Goal: Task Accomplishment & Management: Use online tool/utility

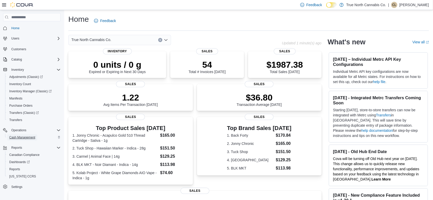
click at [25, 138] on span "Cash Management" at bounding box center [22, 138] width 26 height 4
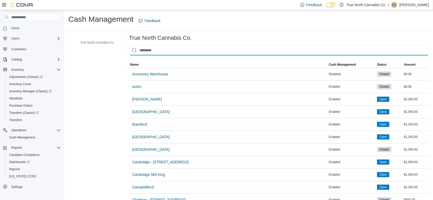
click at [195, 50] on input "This is a search bar. As you type, the results lower in the page will automatic…" at bounding box center [279, 50] width 300 height 10
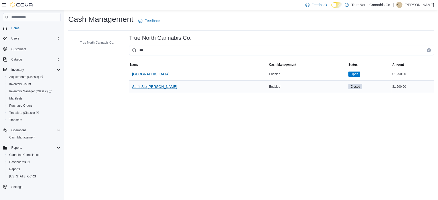
type input "***"
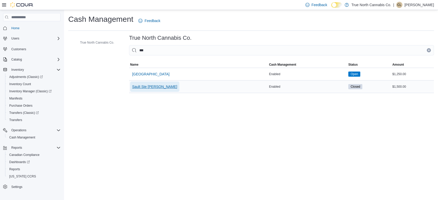
click at [149, 84] on span "Sault Ste [PERSON_NAME]" at bounding box center [154, 87] width 45 height 10
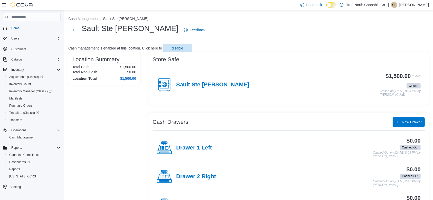
click at [187, 85] on h4 "Sault Ste [PERSON_NAME]" at bounding box center [212, 85] width 73 height 7
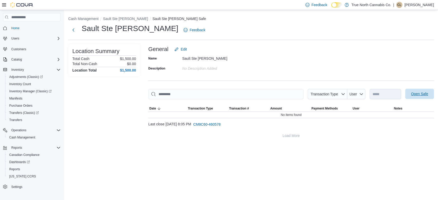
click at [418, 97] on span "Open Safe" at bounding box center [419, 94] width 23 height 10
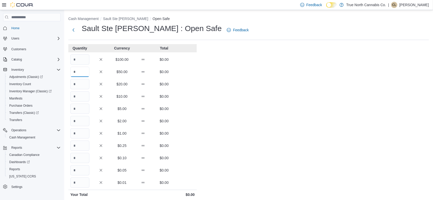
click at [85, 74] on input "Quantity" at bounding box center [79, 72] width 19 height 10
type input "*"
type input "**"
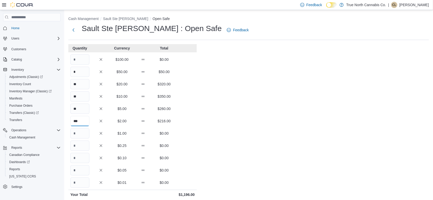
type input "***"
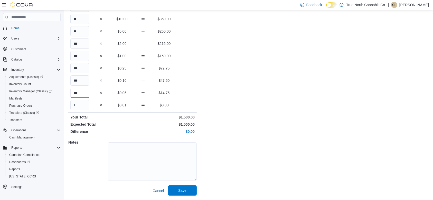
type input "***"
click at [176, 190] on span "Save" at bounding box center [182, 191] width 23 height 10
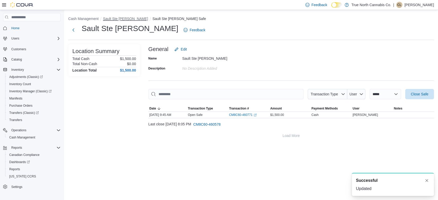
click at [115, 18] on button "Sault Ste [PERSON_NAME]" at bounding box center [125, 19] width 45 height 4
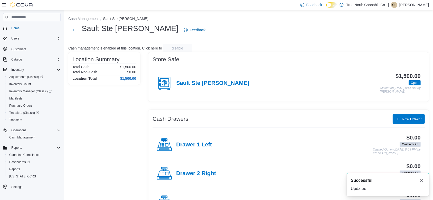
click at [190, 145] on h4 "Drawer 1 Left" at bounding box center [194, 145] width 36 height 7
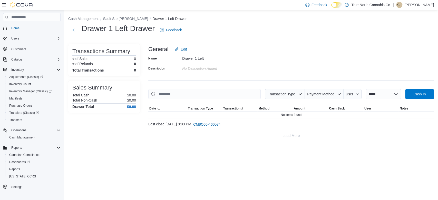
click at [420, 100] on div at bounding box center [291, 102] width 286 height 6
click at [420, 97] on span "Cash In" at bounding box center [419, 94] width 23 height 10
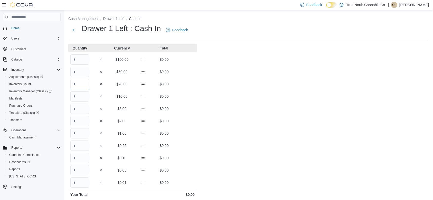
click at [80, 87] on input "Quantity" at bounding box center [79, 84] width 19 height 10
type input "*"
type input "**"
type input "*"
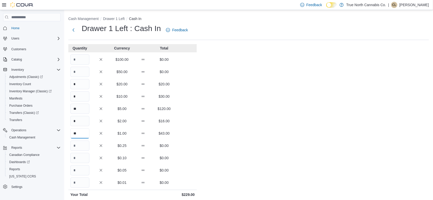
type input "**"
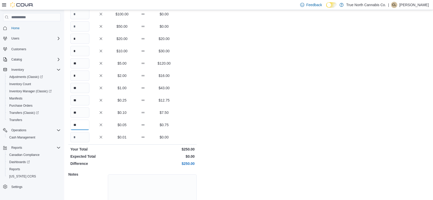
scroll to position [78, 0]
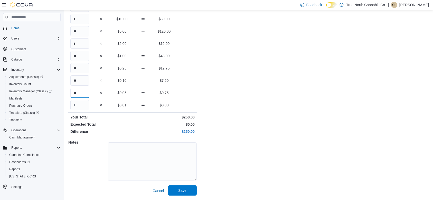
type input "**"
click at [171, 193] on span "Save" at bounding box center [182, 191] width 23 height 10
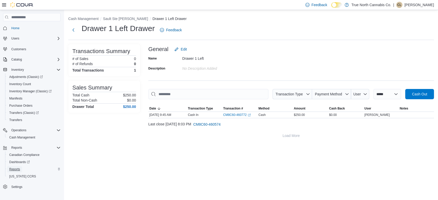
click at [12, 167] on span "Reports" at bounding box center [14, 169] width 11 height 4
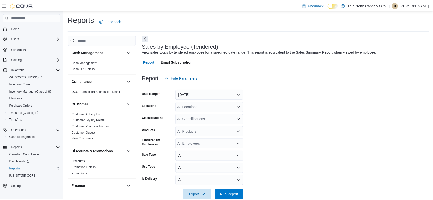
scroll to position [10, 0]
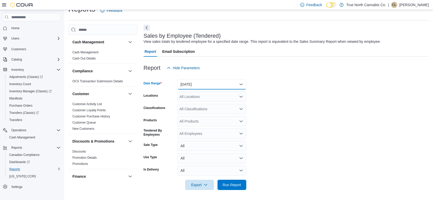
click at [184, 88] on button "[DATE]" at bounding box center [211, 84] width 69 height 10
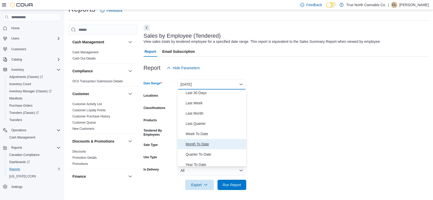
click at [188, 143] on span "Month To Date" at bounding box center [215, 144] width 59 height 6
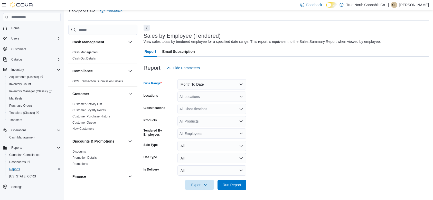
click at [192, 96] on div "All Locations" at bounding box center [211, 97] width 69 height 10
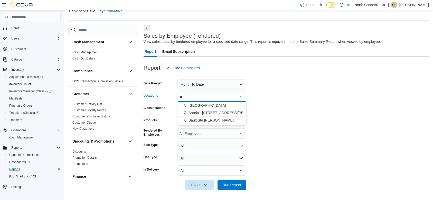
type input "**"
click at [198, 119] on span "Sault Ste [PERSON_NAME]" at bounding box center [210, 120] width 45 height 5
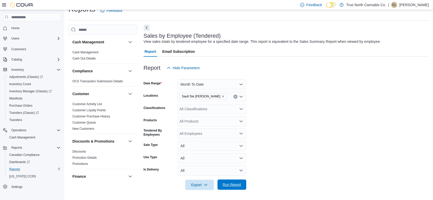
click at [232, 186] on span "Run Report" at bounding box center [232, 184] width 18 height 5
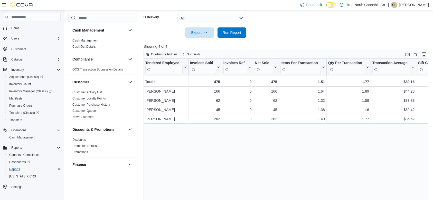
scroll to position [177, 0]
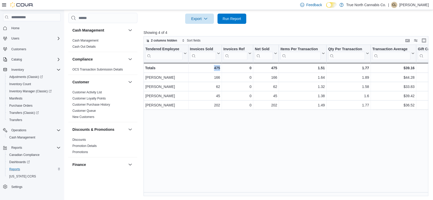
drag, startPoint x: 204, startPoint y: 192, endPoint x: 222, endPoint y: 192, distance: 18.0
click at [222, 192] on div "Tendered Employee Click to view column header actions Invoices Sold Click to vi…" at bounding box center [287, 121] width 288 height 152
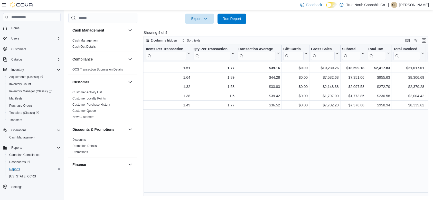
scroll to position [0, 160]
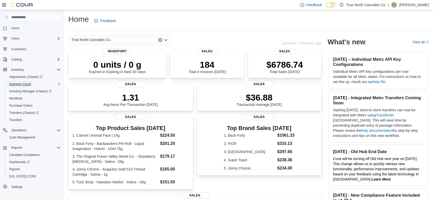
click at [20, 84] on span "Inventory Count" at bounding box center [20, 84] width 22 height 4
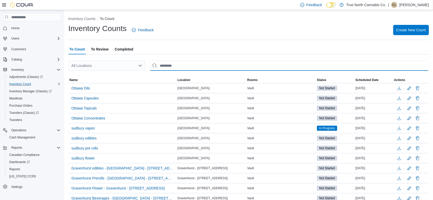
click at [201, 65] on input "This is a search bar. After typing your query, hit enter to filter the results …" at bounding box center [288, 66] width 279 height 10
type input "***"
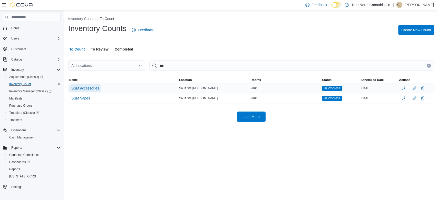
click at [78, 87] on span "SSM accessories" at bounding box center [85, 88] width 28 height 5
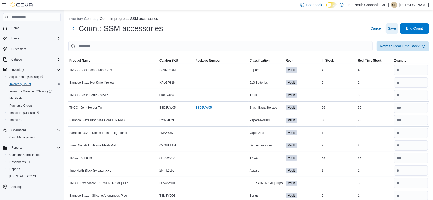
click at [391, 30] on button "Save" at bounding box center [392, 28] width 12 height 10
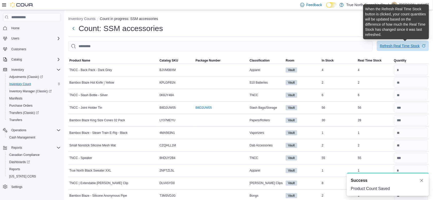
click at [391, 44] on div "Refresh Real Time Stock" at bounding box center [400, 45] width 40 height 5
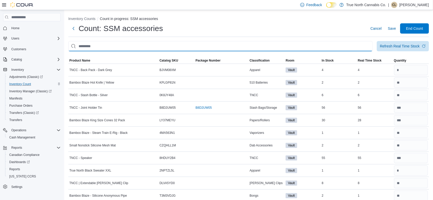
click at [264, 44] on input "This is a search bar. After typing your query, hit enter to filter the results …" at bounding box center [220, 46] width 304 height 10
type input "***"
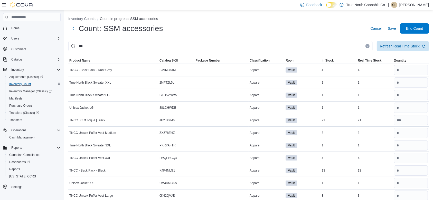
scroll to position [81, 0]
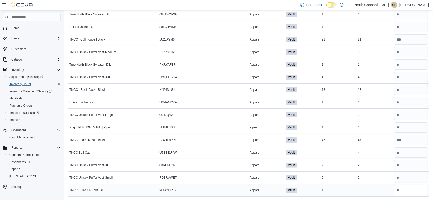
click at [421, 190] on input "number" at bounding box center [411, 190] width 34 height 10
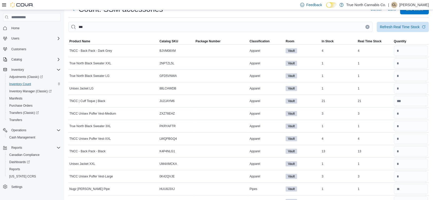
scroll to position [0, 0]
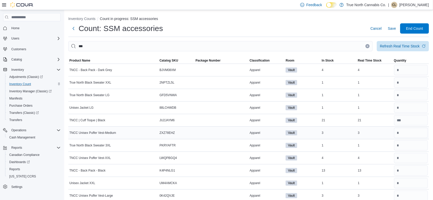
type input "*"
click at [409, 134] on input "number" at bounding box center [411, 133] width 34 height 10
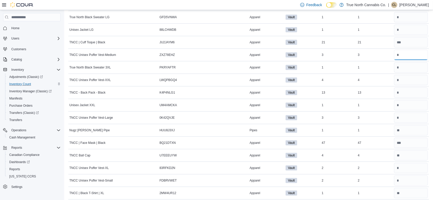
scroll to position [81, 0]
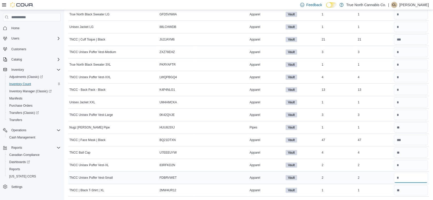
click at [414, 176] on input "number" at bounding box center [411, 178] width 34 height 10
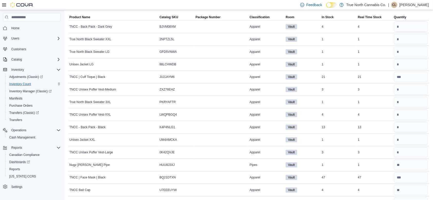
scroll to position [24, 0]
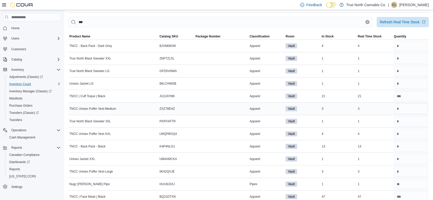
type input "*"
click at [407, 111] on input "number" at bounding box center [411, 109] width 34 height 10
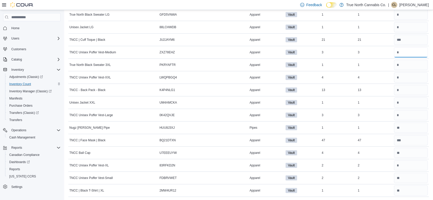
scroll to position [81, 0]
type input "*"
click at [413, 112] on input "number" at bounding box center [411, 115] width 34 height 10
type input "*"
click at [407, 163] on input "number" at bounding box center [411, 165] width 34 height 10
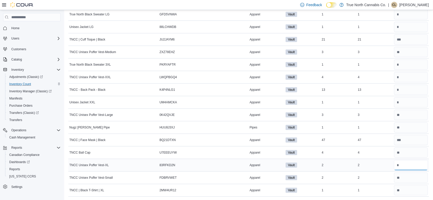
click at [407, 163] on input "number" at bounding box center [411, 165] width 34 height 10
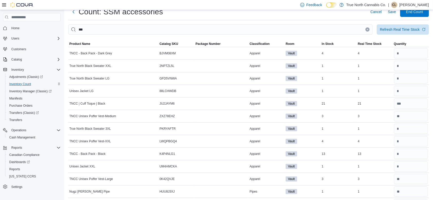
scroll to position [0, 0]
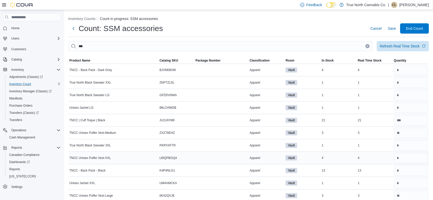
type input "*"
click at [410, 160] on input "number" at bounding box center [411, 158] width 34 height 10
type input "*"
click at [368, 46] on icon "Clear input" at bounding box center [367, 45] width 1 height 1
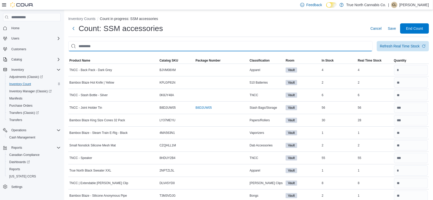
click at [364, 49] on input "This is a search bar. After typing your query, hit enter to filter the results …" at bounding box center [220, 46] width 304 height 10
type input "******"
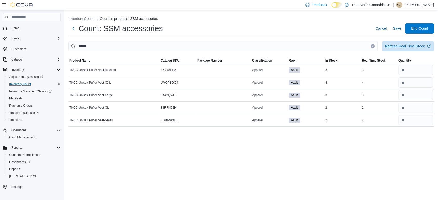
click at [373, 46] on icon "Clear input" at bounding box center [372, 45] width 1 height 1
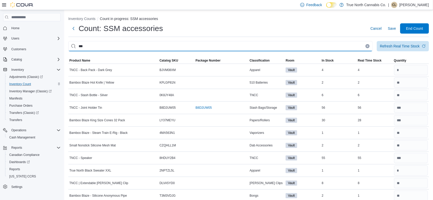
type input "***"
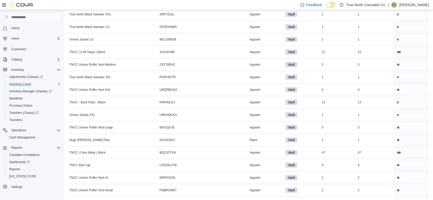
scroll to position [81, 0]
drag, startPoint x: 405, startPoint y: 177, endPoint x: 409, endPoint y: 165, distance: 12.3
click at [409, 165] on tbody "TNCC - Back Pack - Dark Grey Catalog SKU BJVM08XM Package Number Apparel Vault …" at bounding box center [248, 90] width 360 height 214
click at [409, 165] on input "number" at bounding box center [411, 165] width 34 height 10
type input "*"
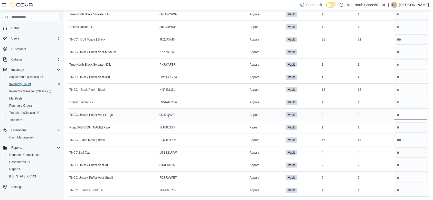
click at [408, 118] on input "number" at bounding box center [411, 115] width 34 height 10
type input "*"
click at [409, 102] on input "number" at bounding box center [411, 102] width 34 height 10
type input "*"
click at [407, 89] on input "number" at bounding box center [411, 90] width 34 height 10
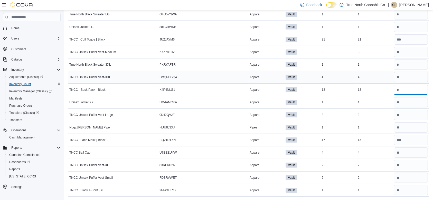
type input "**"
click at [409, 76] on input "number" at bounding box center [411, 77] width 34 height 10
type input "*"
click at [413, 66] on input "number" at bounding box center [411, 65] width 34 height 10
type input "*"
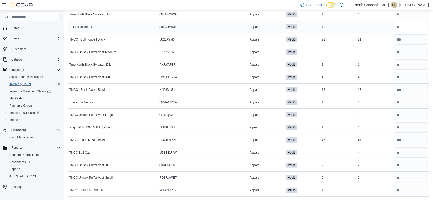
click at [408, 27] on input "number" at bounding box center [411, 27] width 34 height 10
type input "*"
click at [408, 14] on input "*" at bounding box center [411, 14] width 34 height 10
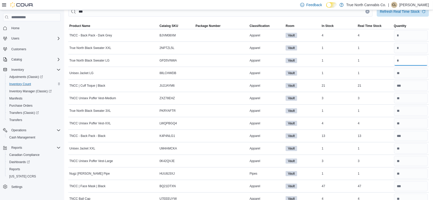
scroll to position [32, 0]
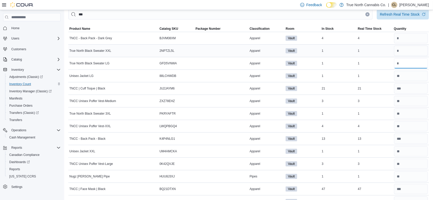
type input "*"
click at [407, 56] on div at bounding box center [411, 51] width 36 height 12
click at [406, 52] on input "number" at bounding box center [411, 51] width 34 height 10
type input "*"
click at [406, 40] on input "number" at bounding box center [411, 38] width 34 height 10
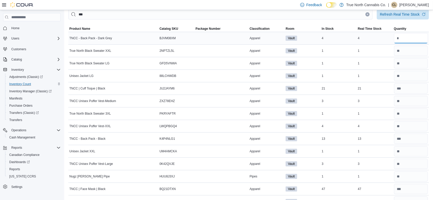
type input "*"
click at [421, 114] on input "number" at bounding box center [411, 114] width 34 height 10
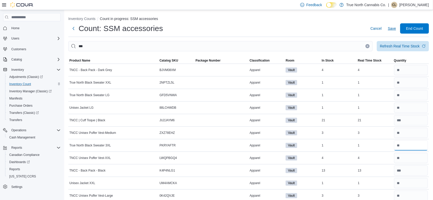
type input "*"
click at [396, 28] on span "Save" at bounding box center [392, 28] width 8 height 5
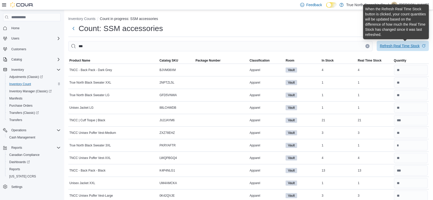
click at [402, 46] on div "Refresh Real Time Stock" at bounding box center [400, 45] width 40 height 5
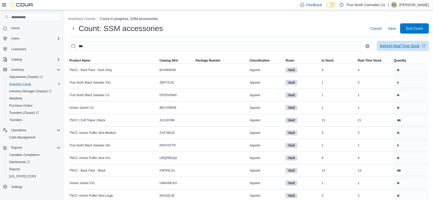
click at [397, 50] on span "Refresh Real Time Stock" at bounding box center [403, 46] width 46 height 10
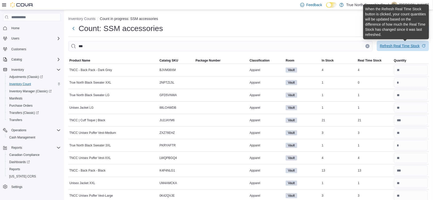
click at [397, 44] on div "Refresh Real Time Stock" at bounding box center [400, 45] width 40 height 5
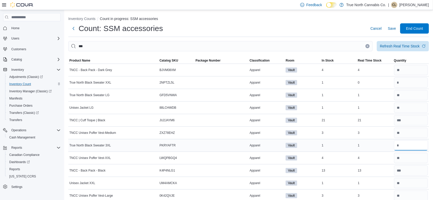
click at [406, 144] on input "number" at bounding box center [411, 145] width 34 height 10
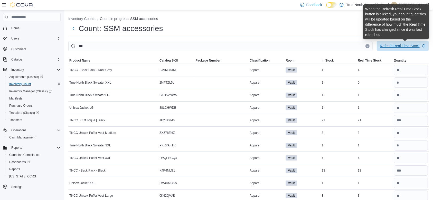
click at [395, 47] on div "Refresh Real Time Stock" at bounding box center [400, 45] width 40 height 5
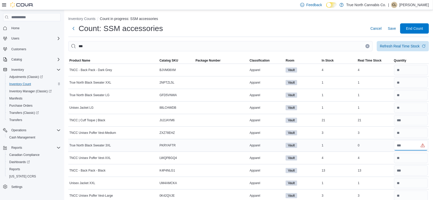
click at [403, 146] on input "number" at bounding box center [411, 145] width 34 height 10
type input "*"
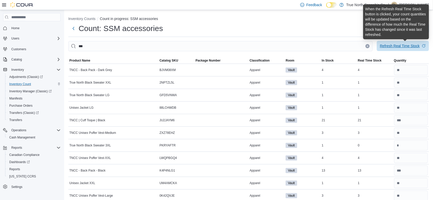
click at [400, 47] on div "Refresh Real Time Stock" at bounding box center [400, 45] width 40 height 5
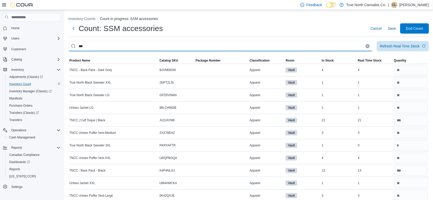
click at [353, 46] on input "***" at bounding box center [220, 46] width 304 height 10
type input "*"
type input "******"
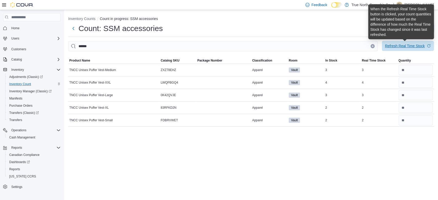
click at [393, 47] on div "Refresh Real Time Stock" at bounding box center [405, 45] width 40 height 5
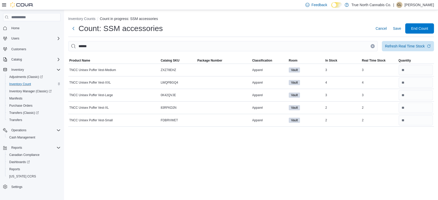
click at [372, 46] on icon "Clear input" at bounding box center [372, 45] width 1 height 1
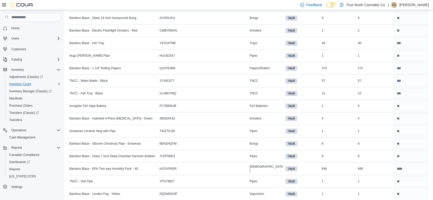
scroll to position [964, 0]
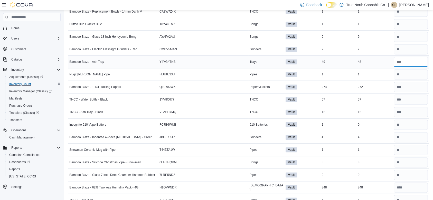
click at [411, 65] on input "number" at bounding box center [411, 62] width 34 height 10
type input "**"
click at [412, 85] on input "number" at bounding box center [411, 87] width 34 height 10
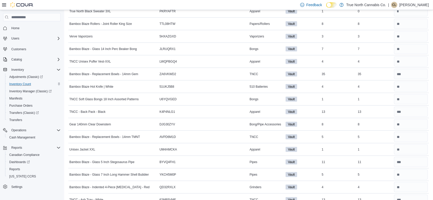
scroll to position [653, 0]
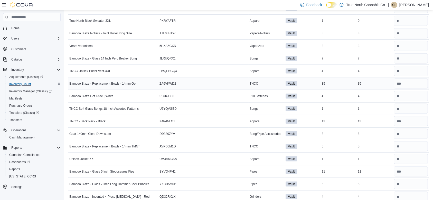
type input "***"
click at [417, 79] on input "number" at bounding box center [411, 84] width 34 height 10
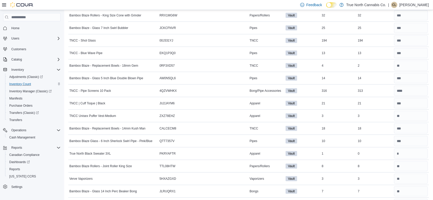
scroll to position [518, 0]
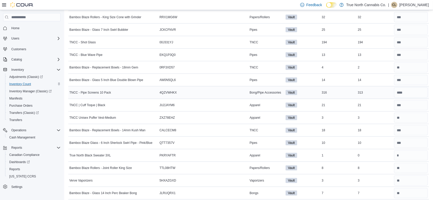
type input "**"
click at [413, 91] on input "number" at bounding box center [411, 93] width 34 height 10
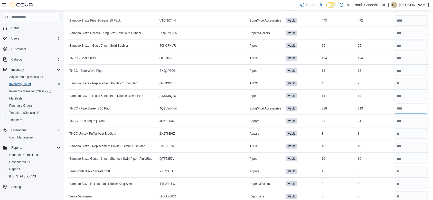
scroll to position [500, 0]
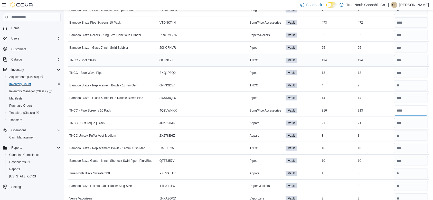
type input "***"
click at [420, 57] on input "number" at bounding box center [411, 60] width 34 height 10
type input "***"
click at [415, 47] on input "number" at bounding box center [411, 48] width 34 height 10
type input "**"
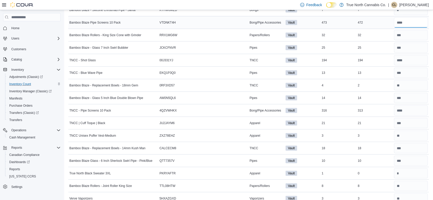
click at [412, 23] on input "number" at bounding box center [411, 22] width 34 height 10
type input "*"
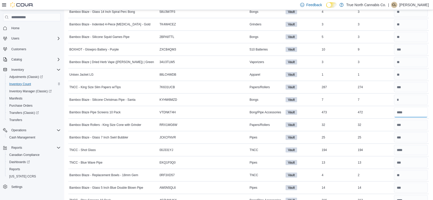
scroll to position [408, 0]
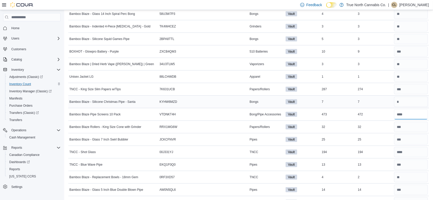
type input "***"
click at [412, 105] on input "number" at bounding box center [411, 102] width 34 height 10
type input "*"
click at [419, 85] on input "number" at bounding box center [411, 89] width 34 height 10
type input "***"
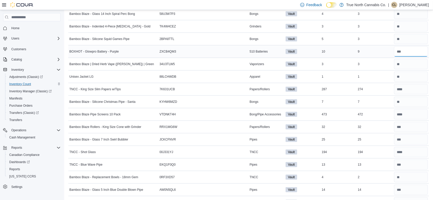
click at [424, 52] on input "number" at bounding box center [411, 51] width 34 height 10
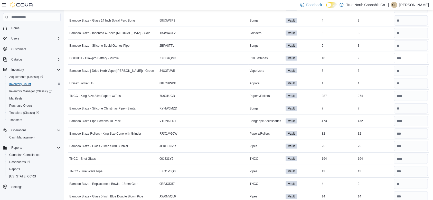
scroll to position [392, 0]
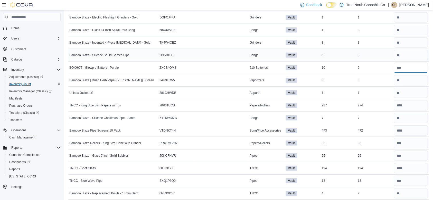
type input "*"
click at [418, 53] on input "number" at bounding box center [411, 55] width 34 height 10
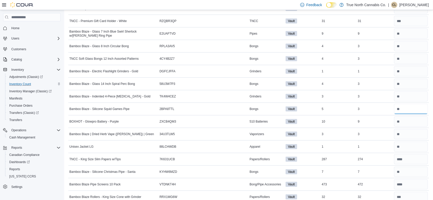
scroll to position [333, 0]
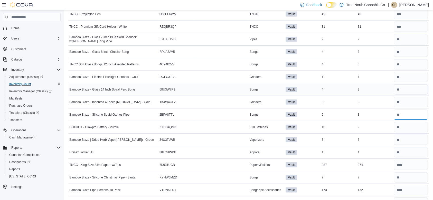
type input "*"
click at [408, 89] on input "number" at bounding box center [411, 89] width 34 height 10
type input "*"
click at [418, 65] on input "number" at bounding box center [411, 64] width 34 height 10
type input "*"
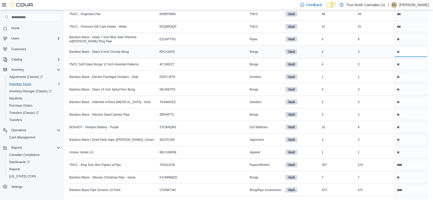
click at [416, 54] on input "number" at bounding box center [411, 52] width 34 height 10
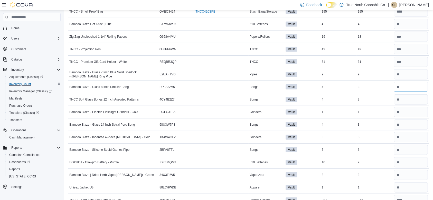
scroll to position [284, 0]
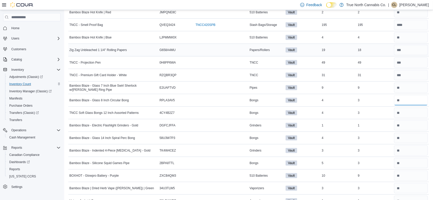
type input "*"
click at [424, 50] on input "number" at bounding box center [411, 50] width 34 height 10
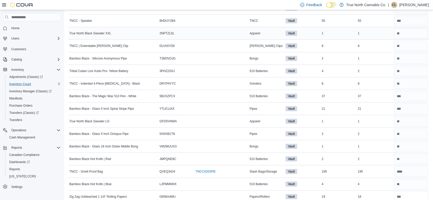
scroll to position [139, 0]
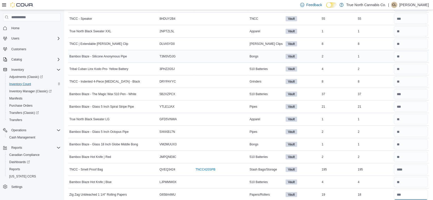
type input "**"
click at [411, 56] on input "number" at bounding box center [411, 56] width 34 height 10
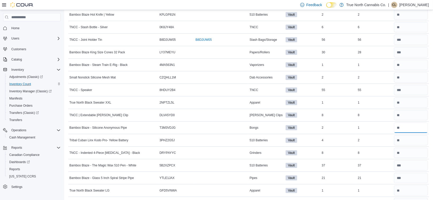
scroll to position [64, 0]
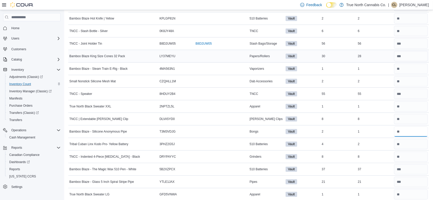
type input "*"
click at [417, 59] on input "number" at bounding box center [411, 56] width 34 height 10
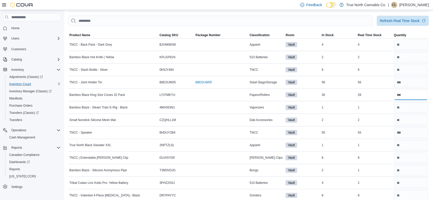
scroll to position [10, 0]
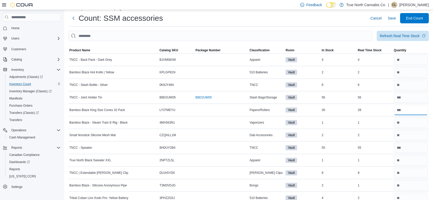
type input "**"
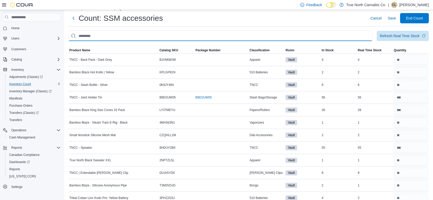
click at [340, 40] on input "This is a search bar. After typing your query, hit enter to filter the results …" at bounding box center [220, 36] width 304 height 10
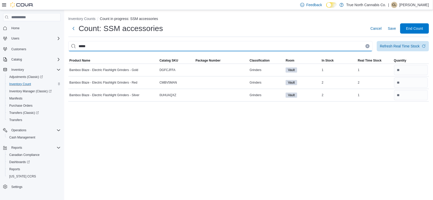
scroll to position [0, 0]
type input "********"
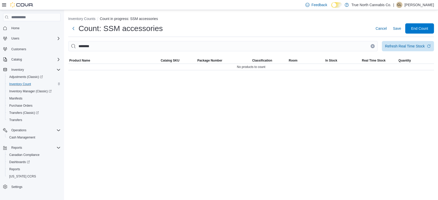
click at [373, 46] on icon "Clear input" at bounding box center [372, 45] width 1 height 1
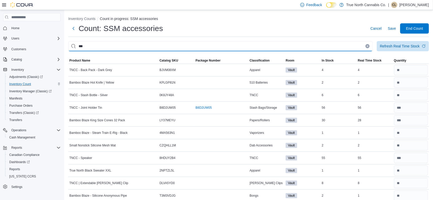
type input "***"
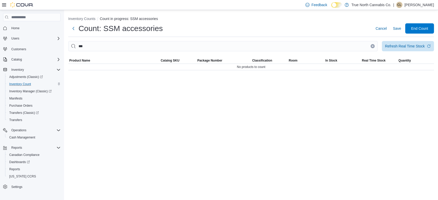
click at [372, 46] on icon "Clear input" at bounding box center [373, 46] width 2 height 2
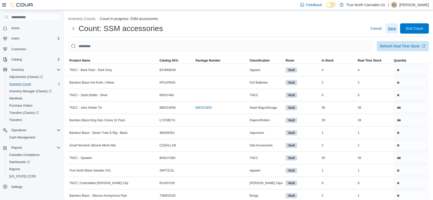
click at [398, 27] on button "Save" at bounding box center [392, 28] width 12 height 10
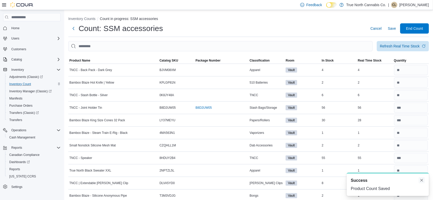
click at [419, 180] on button "Dismiss toast" at bounding box center [421, 180] width 6 height 6
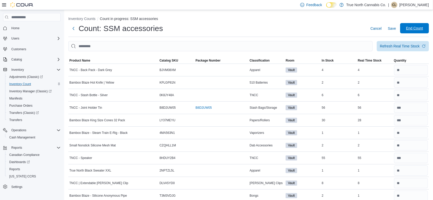
click at [413, 28] on span "End Count" at bounding box center [414, 28] width 17 height 5
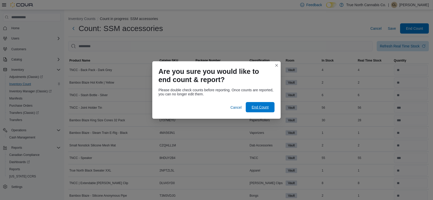
click at [261, 102] on div "Cancel End Count" at bounding box center [216, 107] width 116 height 10
click at [264, 106] on span "End Count" at bounding box center [260, 107] width 17 height 5
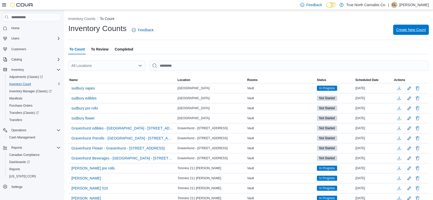
click at [423, 29] on span "Create New Count" at bounding box center [411, 29] width 30 height 5
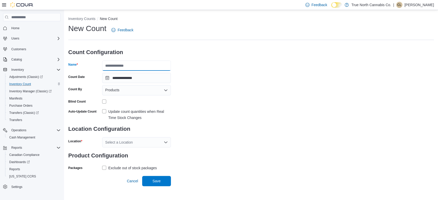
click at [138, 67] on input "Name" at bounding box center [136, 66] width 69 height 10
type input "**********"
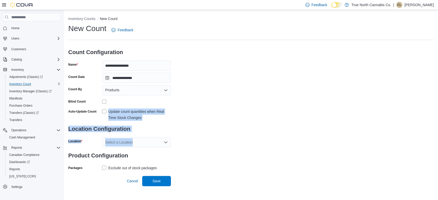
drag, startPoint x: 104, startPoint y: 111, endPoint x: 111, endPoint y: 142, distance: 31.5
click at [111, 142] on form "**********" at bounding box center [119, 108] width 103 height 128
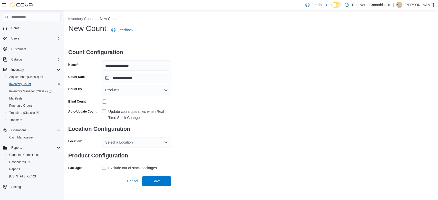
click at [104, 114] on label "Update count quantities when Real Time Stock Changes" at bounding box center [136, 115] width 69 height 12
click at [114, 141] on div "Select a Location" at bounding box center [136, 142] width 69 height 10
type input "***"
click at [126, 133] on span "Sault Ste [PERSON_NAME]" at bounding box center [141, 132] width 45 height 5
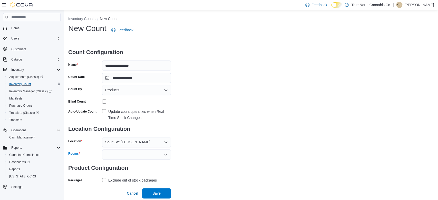
click at [114, 155] on div at bounding box center [136, 155] width 69 height 10
click at [119, 165] on span "Vault" at bounding box center [136, 163] width 63 height 5
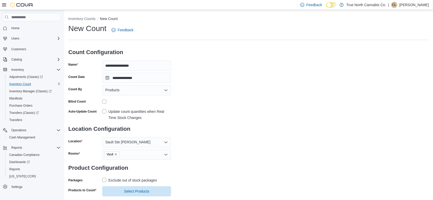
click at [105, 178] on label "Exclude out of stock packages" at bounding box center [129, 180] width 55 height 6
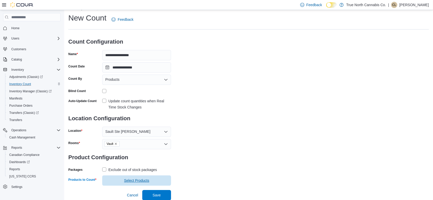
click at [156, 180] on span "Select Products" at bounding box center [136, 181] width 63 height 10
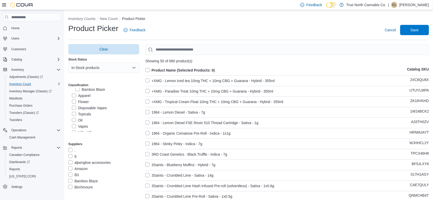
scroll to position [131, 0]
click at [74, 109] on label "Flower" at bounding box center [80, 108] width 17 height 6
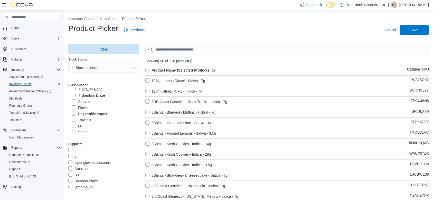
click at [74, 113] on label "Disposable Vapes" at bounding box center [89, 114] width 35 height 6
click at [73, 120] on label "Topicals" at bounding box center [81, 120] width 19 height 6
click at [73, 126] on label "Oil" at bounding box center [77, 126] width 11 height 6
click at [74, 130] on label "Vapes" at bounding box center [80, 132] width 16 height 6
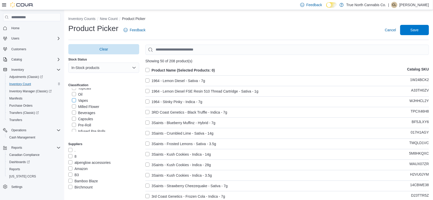
scroll to position [159, 0]
click at [75, 111] on label "Milled Flower" at bounding box center [85, 111] width 27 height 6
click at [73, 117] on label "Beverages" at bounding box center [83, 117] width 23 height 6
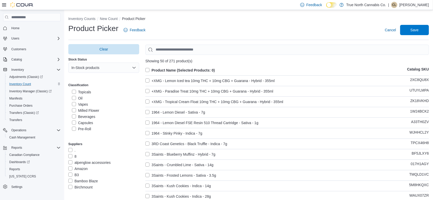
click at [74, 122] on label "Capsules" at bounding box center [82, 123] width 21 height 6
click at [74, 128] on label "Pre-Roll" at bounding box center [81, 129] width 19 height 6
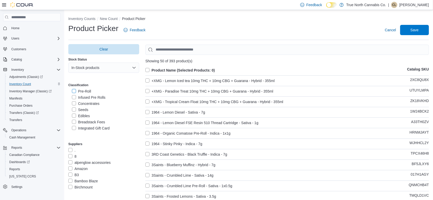
scroll to position [189, 0]
click at [75, 104] on label "Infused Pre Rolls" at bounding box center [89, 105] width 34 height 6
click at [75, 111] on label "Concentrates" at bounding box center [85, 112] width 27 height 6
click at [73, 117] on label "Seeds" at bounding box center [80, 118] width 16 height 6
click at [73, 124] on label "Edibles" at bounding box center [81, 124] width 18 height 6
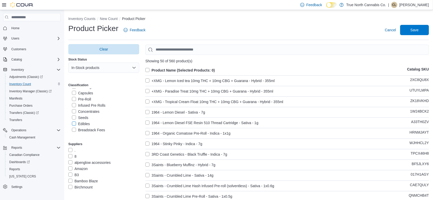
scroll to position [215, 0]
click at [149, 70] on label "Product Name (Selected Products: 0)" at bounding box center [180, 70] width 70 height 6
click at [415, 26] on span "Save" at bounding box center [414, 30] width 23 height 10
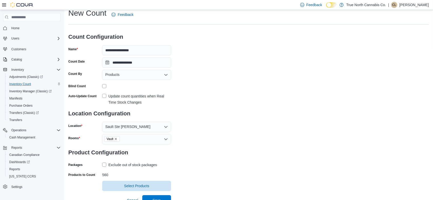
scroll to position [21, 0]
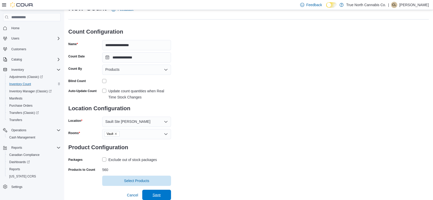
click at [156, 194] on span "Save" at bounding box center [156, 195] width 8 height 5
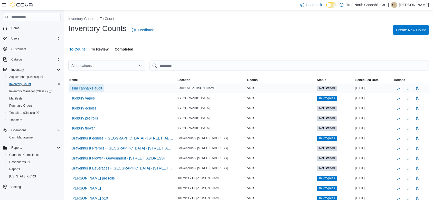
click at [76, 85] on span "ssm cannabis audit" at bounding box center [86, 88] width 31 height 8
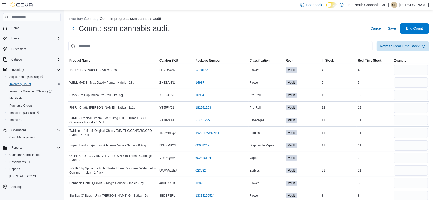
click at [144, 44] on input "This is a search bar. After typing your query, hit enter to filter the results …" at bounding box center [220, 46] width 304 height 10
type input "*********"
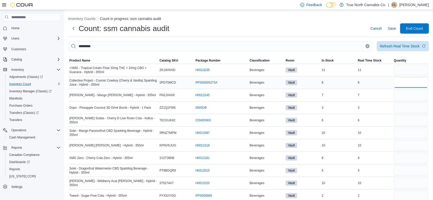
click at [406, 83] on input "number" at bounding box center [411, 83] width 34 height 10
type input "*"
click at [413, 96] on input "number" at bounding box center [411, 95] width 34 height 10
type input "*"
click at [403, 123] on input "number" at bounding box center [411, 120] width 34 height 10
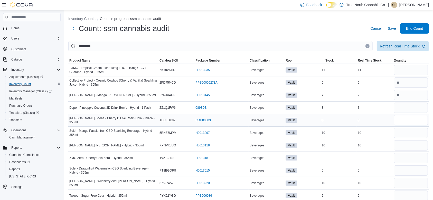
type input "*"
type input "**"
click at [75, 60] on span "Product Name" at bounding box center [79, 61] width 21 height 4
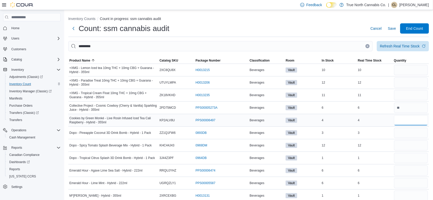
click at [423, 124] on input "number" at bounding box center [411, 120] width 34 height 10
type input "*"
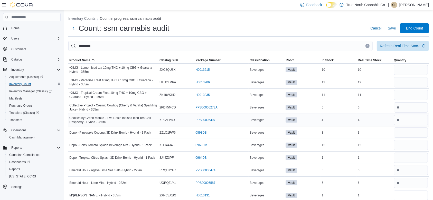
type input "*"
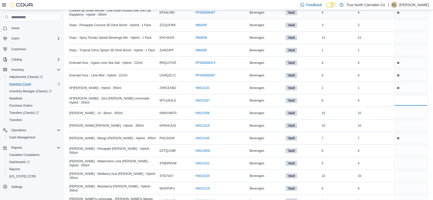
type input "*"
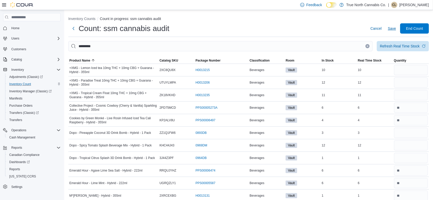
type input "*"
click at [394, 30] on span "Save" at bounding box center [392, 28] width 8 height 5
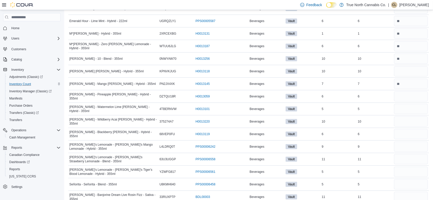
scroll to position [158, 0]
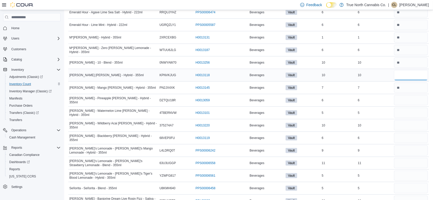
click at [409, 79] on input "number" at bounding box center [411, 75] width 34 height 10
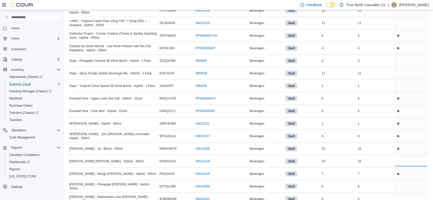
scroll to position [74, 0]
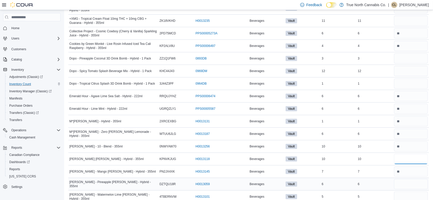
type input "**"
click at [411, 185] on input "number" at bounding box center [411, 184] width 34 height 10
type input "*"
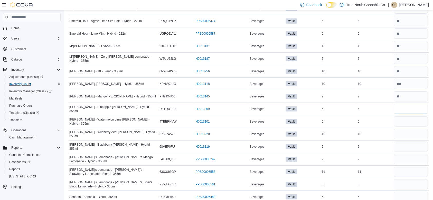
scroll to position [148, 0]
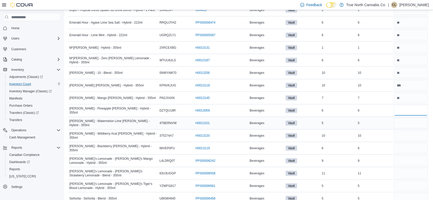
type input "*"
click at [411, 124] on input "number" at bounding box center [411, 123] width 34 height 10
type input "*"
click at [409, 136] on input "number" at bounding box center [411, 136] width 34 height 10
type input "**"
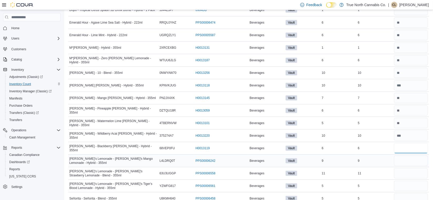
type input "*"
click at [405, 159] on input "number" at bounding box center [411, 161] width 34 height 10
type input "*"
click at [417, 177] on input "number" at bounding box center [411, 173] width 34 height 10
type input "**"
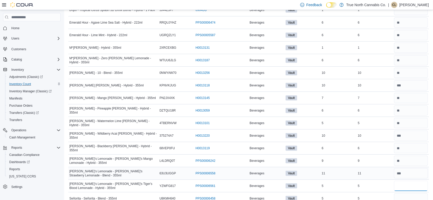
type input "*"
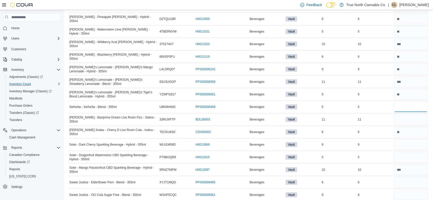
scroll to position [240, 0]
type input "*"
click at [406, 119] on input "number" at bounding box center [411, 119] width 34 height 10
type input "**"
click at [407, 144] on input "number" at bounding box center [411, 144] width 34 height 10
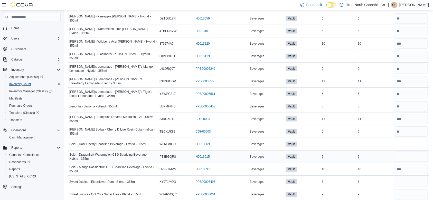
type input "*"
click at [407, 154] on input "number" at bounding box center [411, 157] width 34 height 10
type input "*"
click at [409, 183] on input "number" at bounding box center [411, 182] width 34 height 10
type input "*"
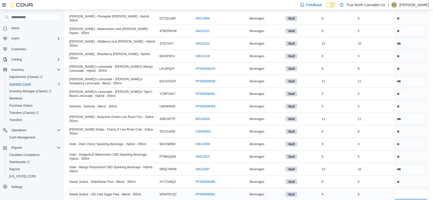
click at [408, 190] on input "number" at bounding box center [411, 194] width 34 height 10
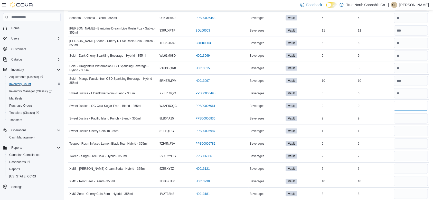
scroll to position [328, 0]
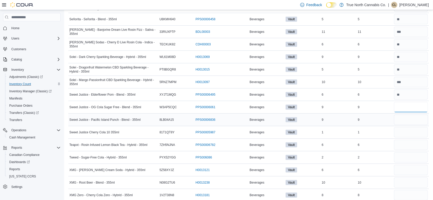
type input "*"
click at [409, 120] on input "number" at bounding box center [411, 120] width 34 height 10
type input "*"
click at [408, 131] on input "number" at bounding box center [411, 132] width 34 height 10
type input "*"
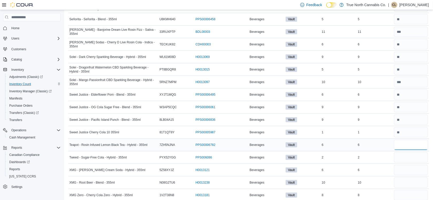
click at [409, 142] on input "number" at bounding box center [411, 145] width 34 height 10
type input "*"
click at [408, 157] on input "number" at bounding box center [411, 157] width 34 height 10
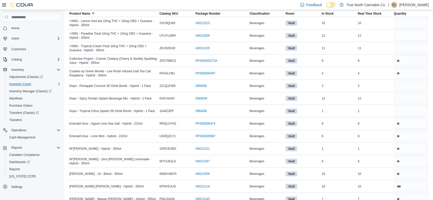
scroll to position [0, 0]
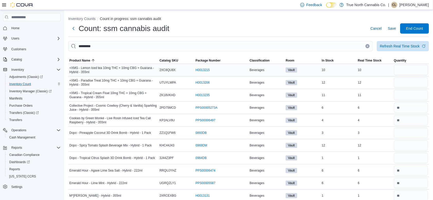
type input "*"
click at [405, 71] on input "number" at bounding box center [411, 70] width 34 height 10
type input "*"
click at [402, 83] on input "number" at bounding box center [411, 83] width 34 height 10
type input "**"
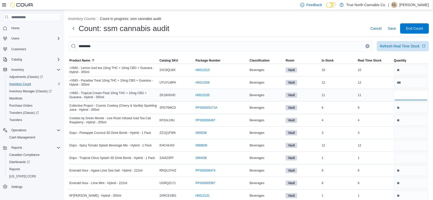
click at [402, 96] on input "number" at bounding box center [411, 95] width 34 height 10
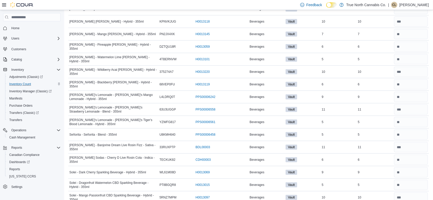
scroll to position [382, 0]
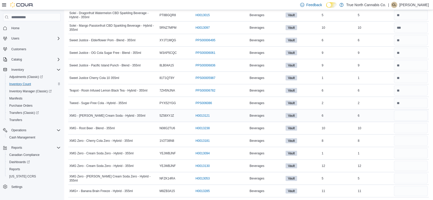
type input "*"
click at [405, 116] on input "number" at bounding box center [411, 116] width 34 height 10
click at [412, 132] on input "number" at bounding box center [411, 128] width 34 height 10
type input "*"
click at [409, 138] on input "number" at bounding box center [411, 141] width 34 height 10
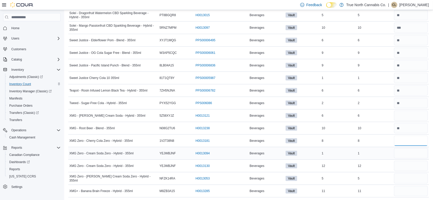
type input "*"
click at [410, 151] on input "number" at bounding box center [411, 153] width 34 height 10
click at [413, 166] on input "number" at bounding box center [411, 166] width 34 height 10
type input "*"
click at [409, 174] on input "number" at bounding box center [411, 179] width 34 height 10
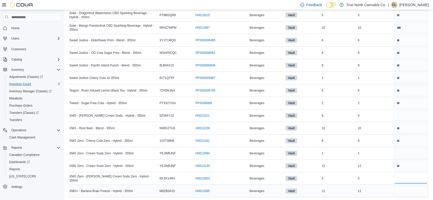
type input "*"
click at [408, 188] on input "number" at bounding box center [411, 191] width 34 height 10
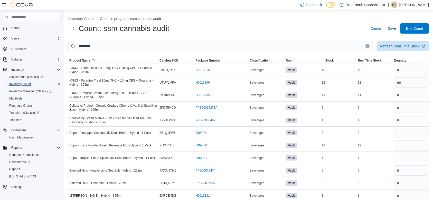
type input "*"
click at [396, 31] on span "Save" at bounding box center [392, 28] width 8 height 10
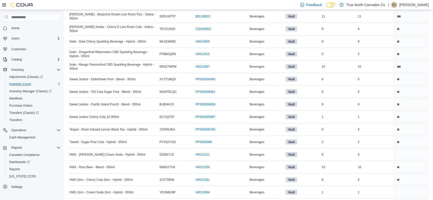
scroll to position [382, 0]
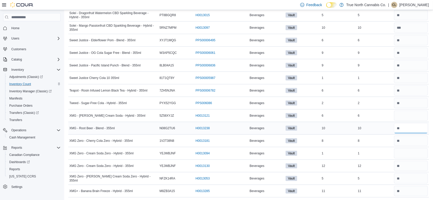
click at [409, 129] on input "number" at bounding box center [411, 128] width 34 height 10
type input "*"
type input "**"
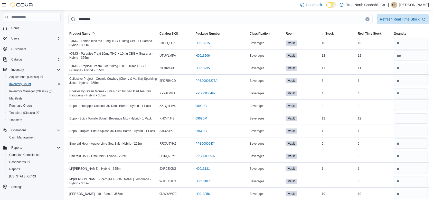
scroll to position [0, 0]
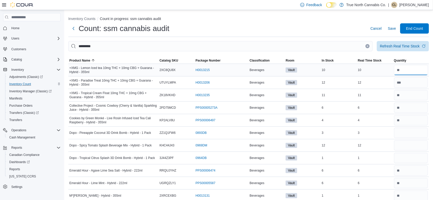
click at [409, 73] on input "number" at bounding box center [411, 70] width 34 height 10
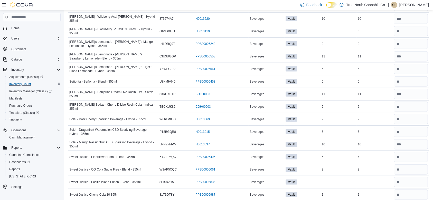
scroll to position [266, 0]
type input "**"
click at [411, 104] on input "number" at bounding box center [411, 106] width 34 height 10
type input "*"
click at [423, 171] on input "number" at bounding box center [411, 169] width 34 height 10
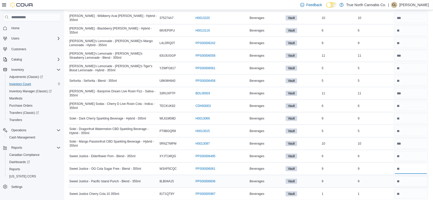
type input "*"
click at [415, 184] on input "number" at bounding box center [411, 181] width 34 height 10
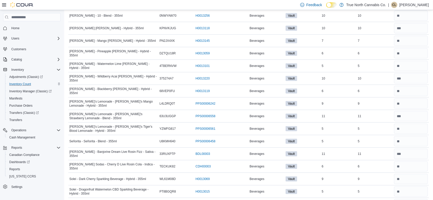
scroll to position [190, 0]
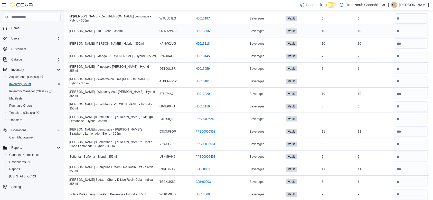
type input "*"
click at [412, 28] on input "number" at bounding box center [411, 31] width 34 height 10
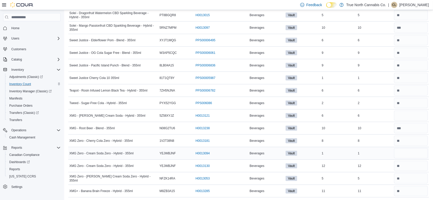
type input "**"
click at [408, 155] on input "number" at bounding box center [411, 153] width 34 height 10
type input "*"
click at [409, 166] on input "number" at bounding box center [411, 166] width 34 height 10
type input "**"
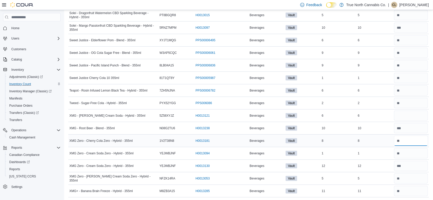
click at [413, 141] on input "number" at bounding box center [411, 141] width 34 height 10
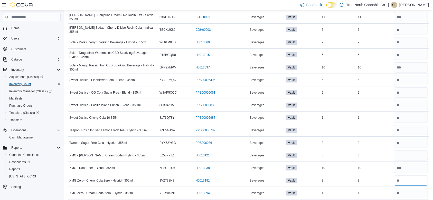
scroll to position [334, 0]
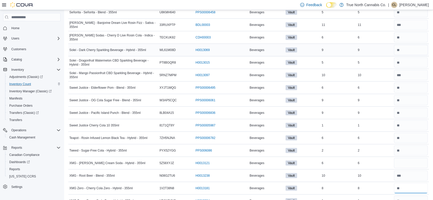
type input "*"
click at [408, 49] on input "number" at bounding box center [411, 50] width 34 height 10
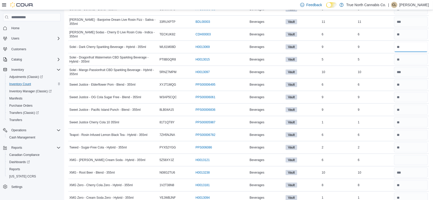
scroll to position [382, 0]
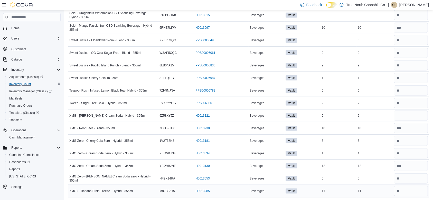
type input "*"
click at [414, 191] on input "number" at bounding box center [411, 191] width 34 height 10
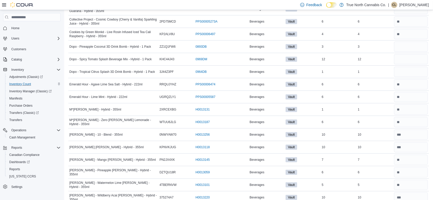
scroll to position [0, 0]
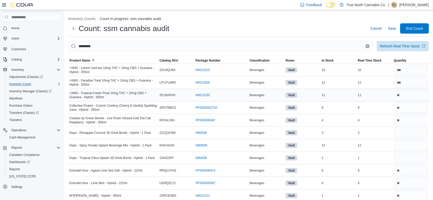
type input "**"
click at [413, 98] on input "number" at bounding box center [411, 95] width 34 height 10
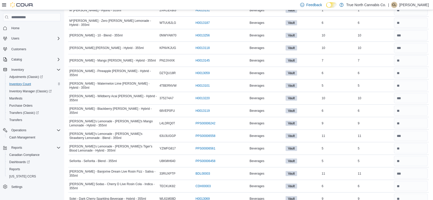
scroll to position [185, 0]
type input "**"
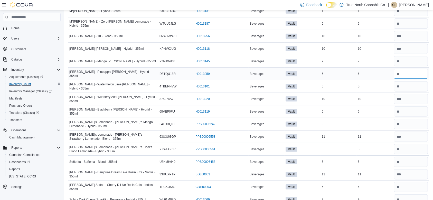
click at [410, 73] on input "number" at bounding box center [411, 74] width 34 height 10
type input "*"
click at [406, 61] on input "number" at bounding box center [411, 61] width 34 height 10
type input "*"
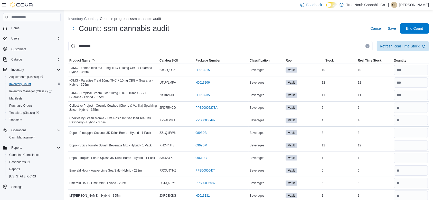
click at [267, 45] on input "*********" at bounding box center [220, 46] width 304 height 10
type input "*"
type input "*******"
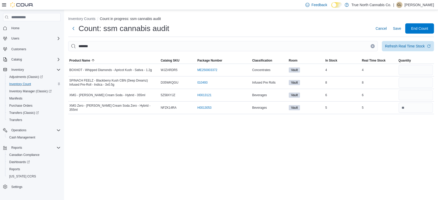
click at [373, 46] on icon "Clear input" at bounding box center [372, 45] width 1 height 1
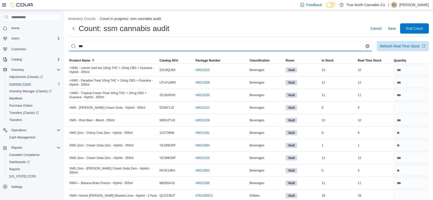
scroll to position [18, 0]
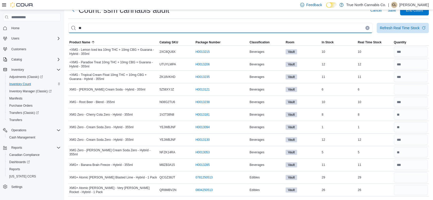
type input "*"
type input "***"
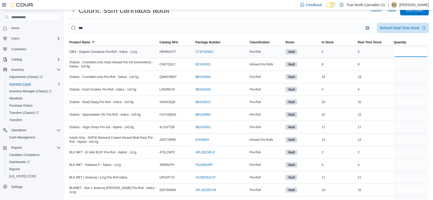
click at [407, 51] on input "number" at bounding box center [411, 52] width 34 height 10
type input "*"
type input "**"
type input "*"
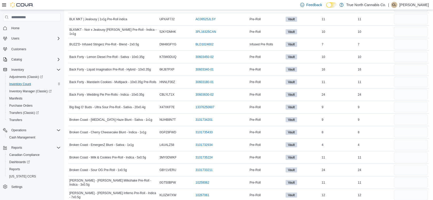
scroll to position [0, 0]
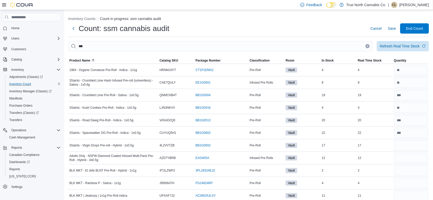
click at [368, 46] on icon "Clear input" at bounding box center [367, 46] width 2 height 2
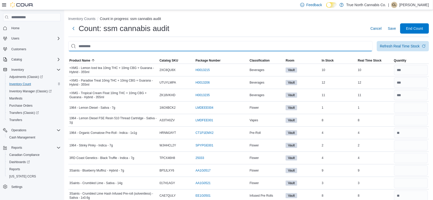
click at [344, 49] on input "This is a search bar. After typing your query, hit enter to filter the results …" at bounding box center [220, 46] width 304 height 10
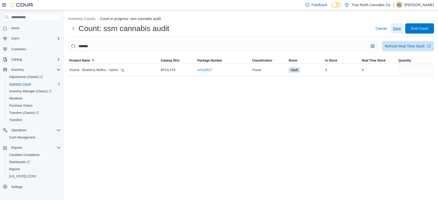
click at [395, 29] on span "Save" at bounding box center [397, 28] width 8 height 5
click at [372, 48] on button "Clear input" at bounding box center [373, 46] width 4 height 4
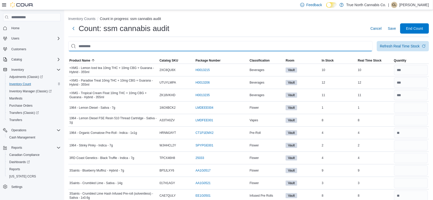
click at [353, 49] on input "This is a search bar. After typing your query, hit enter to filter the results …" at bounding box center [220, 46] width 304 height 10
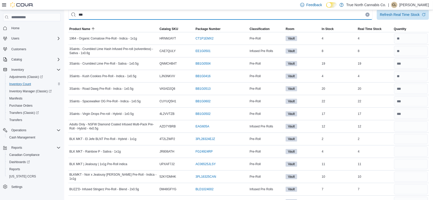
scroll to position [29, 0]
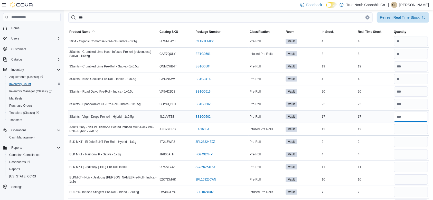
click at [411, 117] on input "number" at bounding box center [411, 117] width 34 height 10
click at [405, 132] on input "number" at bounding box center [411, 129] width 34 height 10
click at [406, 141] on input "number" at bounding box center [411, 142] width 34 height 10
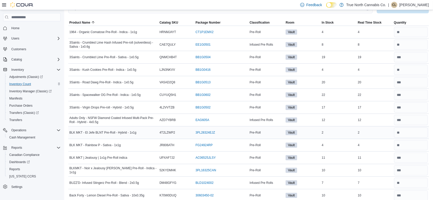
scroll to position [146, 0]
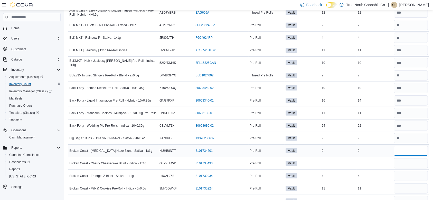
click at [411, 153] on input "number" at bounding box center [411, 151] width 34 height 10
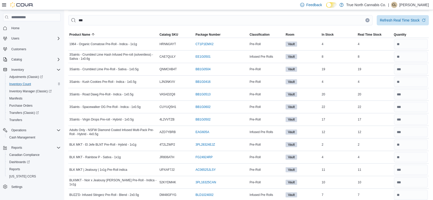
scroll to position [0, 0]
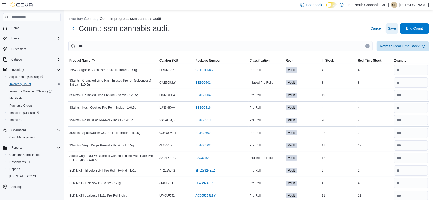
click at [396, 27] on span "Save" at bounding box center [392, 28] width 8 height 5
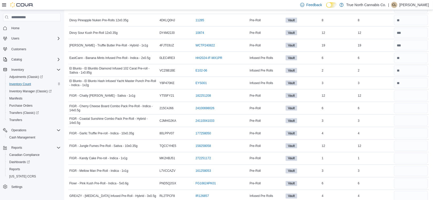
scroll to position [841, 0]
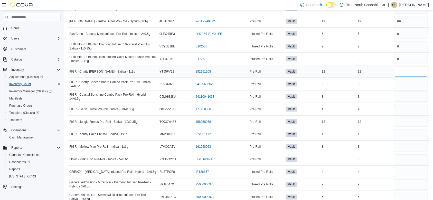
click at [420, 69] on input "number" at bounding box center [411, 71] width 34 height 10
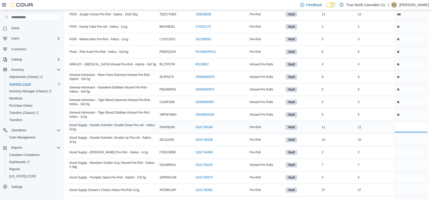
click at [423, 123] on input "number" at bounding box center [411, 127] width 34 height 10
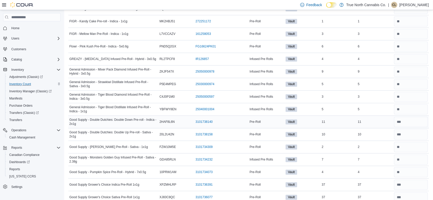
scroll to position [1062, 0]
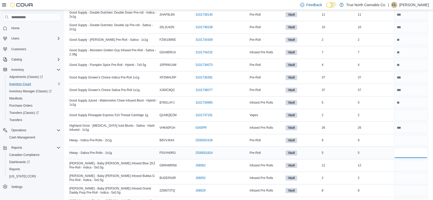
click at [412, 150] on input "number" at bounding box center [411, 153] width 34 height 10
click at [412, 141] on input "number" at bounding box center [411, 140] width 34 height 10
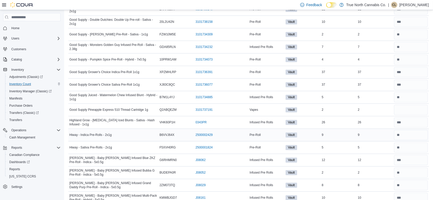
scroll to position [1175, 0]
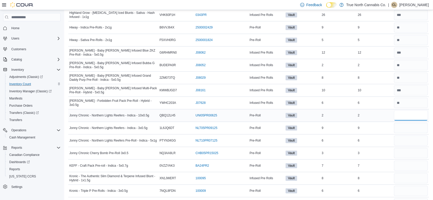
click at [402, 117] on input "number" at bounding box center [411, 115] width 34 height 10
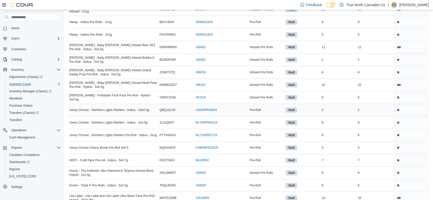
scroll to position [1288, 0]
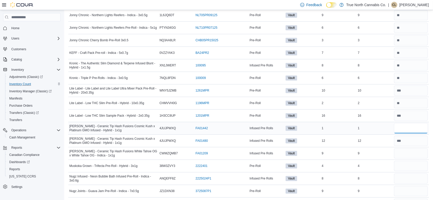
click at [404, 127] on input "number" at bounding box center [411, 128] width 34 height 10
click at [399, 152] on input "number" at bounding box center [411, 153] width 34 height 10
click at [408, 164] on input "number" at bounding box center [411, 166] width 34 height 10
click at [411, 189] on input "number" at bounding box center [411, 191] width 34 height 10
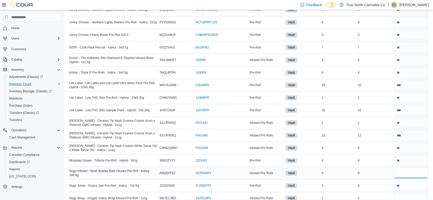
click at [408, 168] on input "number" at bounding box center [411, 173] width 34 height 10
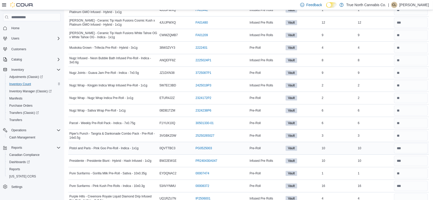
scroll to position [1513, 0]
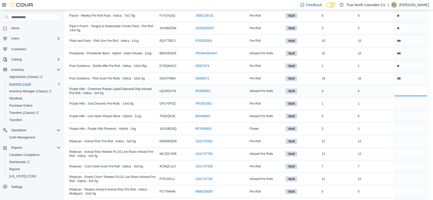
click at [407, 90] on input "number" at bounding box center [411, 91] width 34 height 10
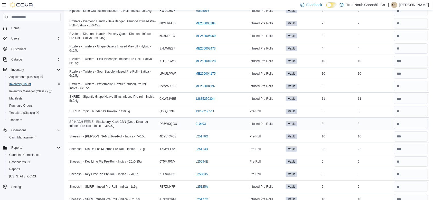
scroll to position [1852, 0]
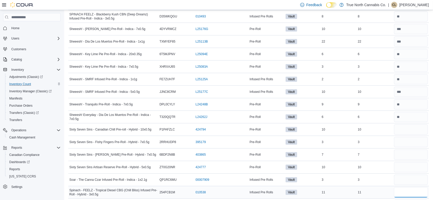
click at [420, 188] on input "number" at bounding box center [411, 192] width 34 height 10
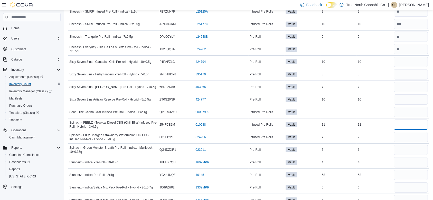
scroll to position [1926, 0]
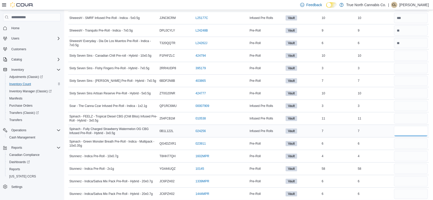
click at [411, 130] on input "number" at bounding box center [411, 131] width 34 height 10
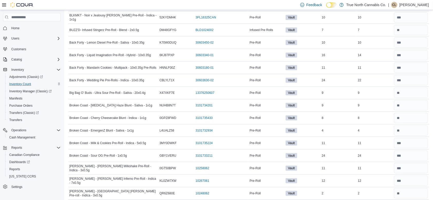
scroll to position [0, 0]
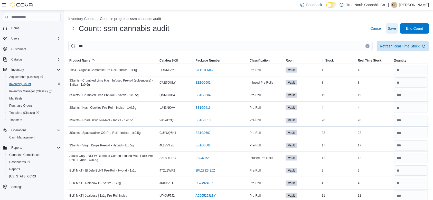
click at [396, 26] on span "Save" at bounding box center [392, 28] width 8 height 5
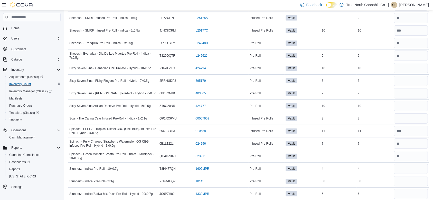
scroll to position [1886, 0]
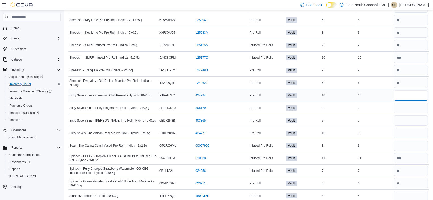
click at [403, 90] on input "number" at bounding box center [411, 95] width 34 height 10
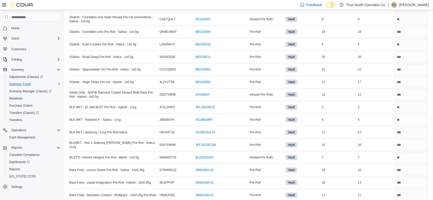
scroll to position [0, 0]
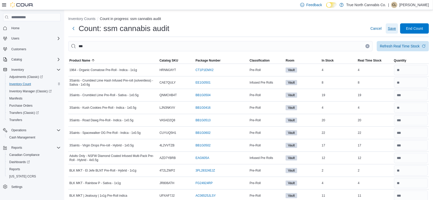
click at [396, 30] on span "Save" at bounding box center [392, 28] width 8 height 5
click at [396, 28] on span "Save" at bounding box center [392, 28] width 8 height 5
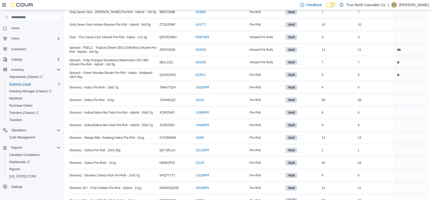
scroll to position [1938, 0]
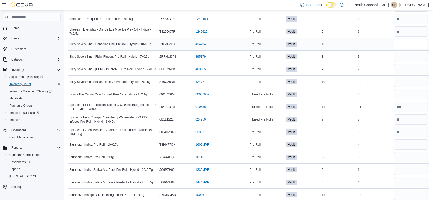
click at [414, 42] on input "number" at bounding box center [411, 44] width 34 height 10
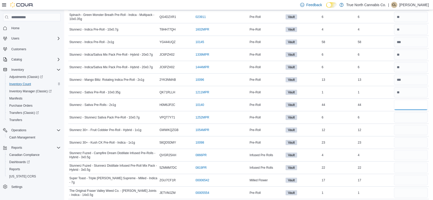
scroll to position [0, 0]
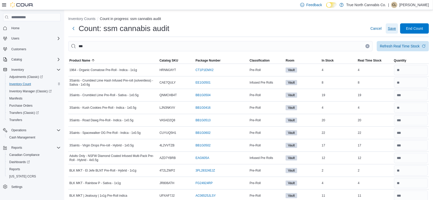
click at [396, 26] on span "Save" at bounding box center [392, 28] width 8 height 5
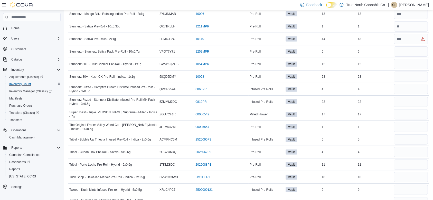
scroll to position [2113, 0]
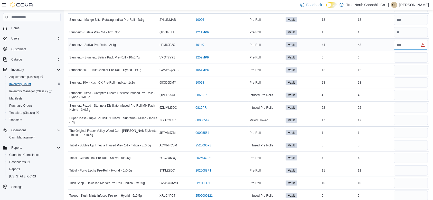
click at [401, 42] on input "number" at bounding box center [411, 45] width 34 height 10
click at [405, 53] on input "number" at bounding box center [411, 57] width 34 height 10
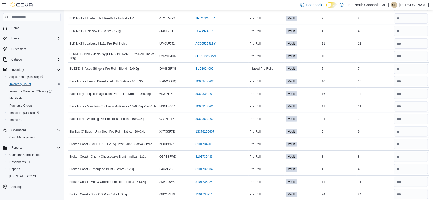
scroll to position [0, 0]
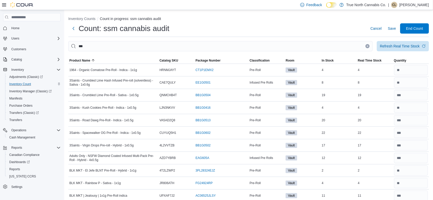
click at [368, 47] on icon "Clear input" at bounding box center [367, 46] width 2 height 2
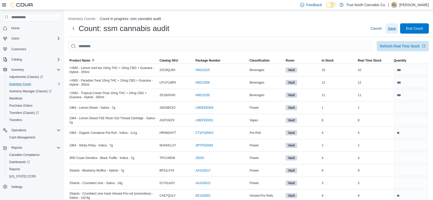
click at [396, 28] on span "Save" at bounding box center [392, 28] width 8 height 5
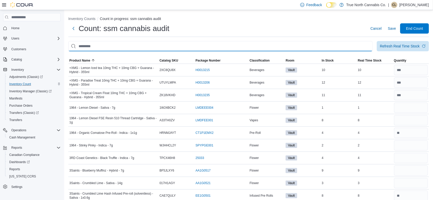
click at [253, 44] on input "This is a search bar. After typing your query, hit enter to filter the results …" at bounding box center [220, 46] width 304 height 10
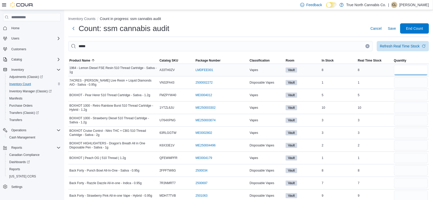
click at [406, 71] on input "number" at bounding box center [411, 70] width 34 height 10
click at [396, 28] on span "Save" at bounding box center [392, 28] width 8 height 5
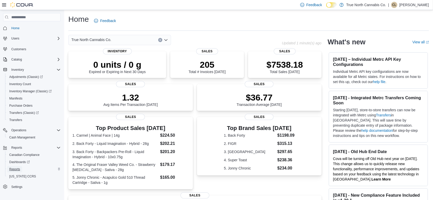
click at [16, 170] on span "Reports" at bounding box center [14, 169] width 11 height 4
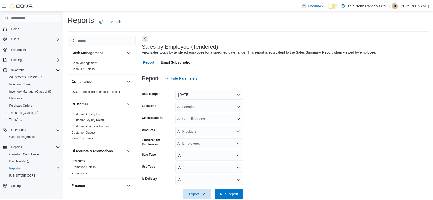
scroll to position [10, 0]
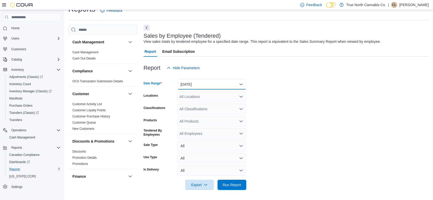
click at [204, 82] on button "Yesterday" at bounding box center [211, 84] width 69 height 10
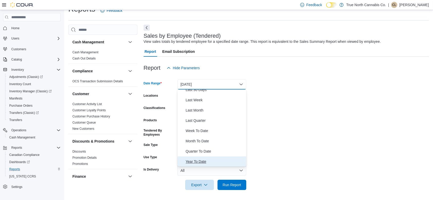
click at [197, 160] on span "Year To Date" at bounding box center [215, 162] width 59 height 6
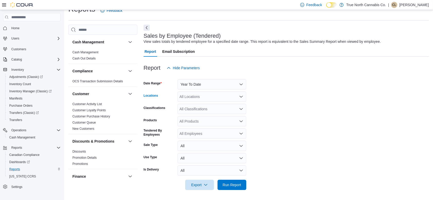
click at [197, 99] on div "All Locations" at bounding box center [211, 97] width 69 height 10
type input "***"
click at [201, 110] on button "Sault Ste [PERSON_NAME]" at bounding box center [211, 112] width 69 height 7
drag, startPoint x: 282, startPoint y: 132, endPoint x: 190, endPoint y: 123, distance: 92.6
click at [190, 123] on form "Date Range Year To Date Locations Sault Ste Marie Classifications All Classific…" at bounding box center [285, 131] width 285 height 117
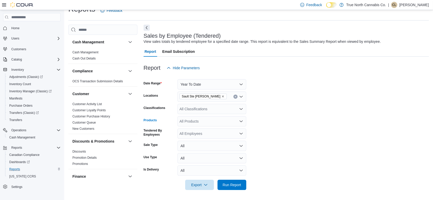
click at [190, 123] on div "All Products" at bounding box center [211, 121] width 69 height 10
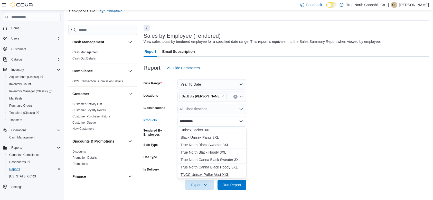
type input "**********"
click at [222, 175] on div "TNCC Unisex Puffer Vest-XXL" at bounding box center [211, 174] width 63 height 5
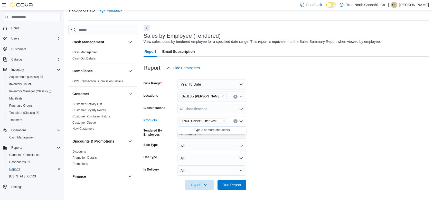
click at [224, 120] on icon "Remove TNCC Unisex Puffer Vest-XXL from selection in this group" at bounding box center [224, 121] width 3 height 3
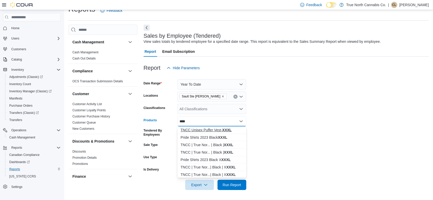
type input "****"
click at [222, 129] on strong "XXXL" at bounding box center [226, 130] width 9 height 4
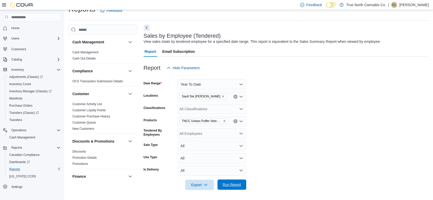
click at [235, 184] on span "Run Report" at bounding box center [232, 184] width 18 height 5
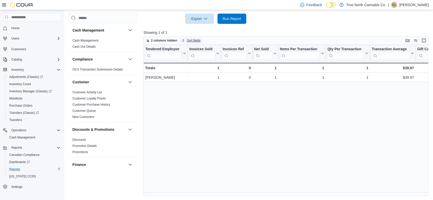
click at [186, 39] on span "Sort fields" at bounding box center [191, 40] width 19 height 6
click at [164, 37] on span "2 columns hidden" at bounding box center [161, 40] width 31 height 6
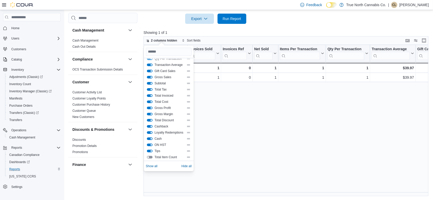
scroll to position [43, 0]
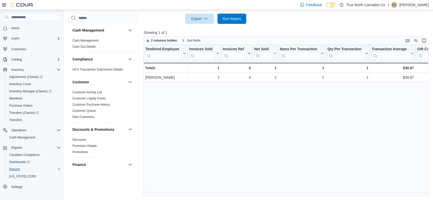
click at [252, 163] on div "Tendered Employee Click to view column header actions Invoices Sold Click to vi…" at bounding box center [287, 121] width 288 height 152
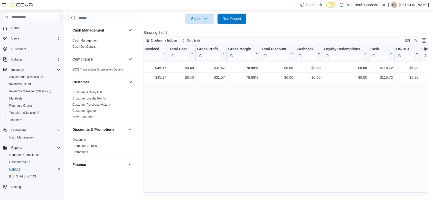
scroll to position [0, 406]
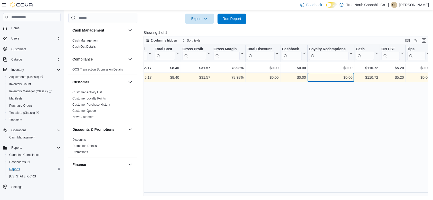
click at [336, 80] on div "$0.00" at bounding box center [330, 77] width 43 height 6
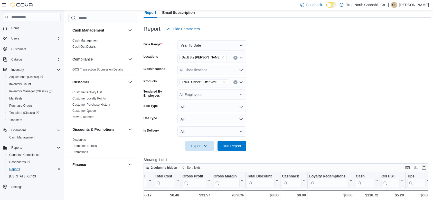
scroll to position [37, 0]
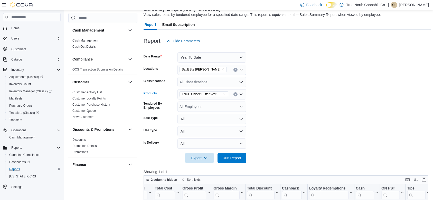
drag, startPoint x: 234, startPoint y: 94, endPoint x: 238, endPoint y: 58, distance: 36.2
click at [238, 58] on form "Date Range Year To Date Locations Sault Ste Marie Classifications All Classific…" at bounding box center [287, 104] width 288 height 117
click at [238, 58] on button "Year To Date" at bounding box center [211, 57] width 69 height 10
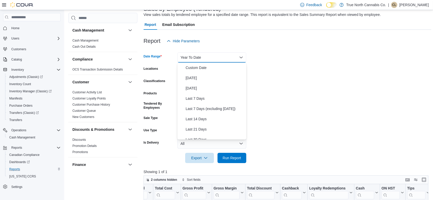
scroll to position [77, 0]
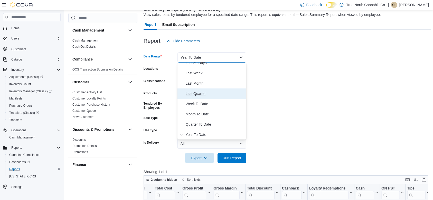
click at [195, 92] on span "Last Quarter" at bounding box center [215, 94] width 59 height 6
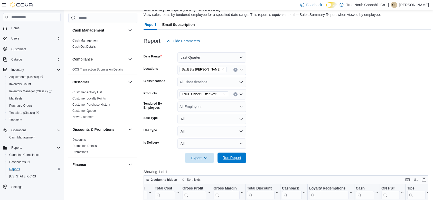
click at [233, 160] on span "Run Report" at bounding box center [232, 157] width 18 height 5
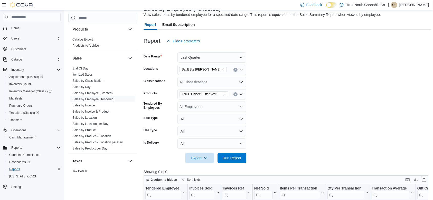
scroll to position [328, 0]
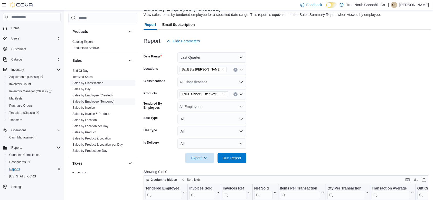
click at [88, 83] on link "Sales by Classification" at bounding box center [87, 83] width 31 height 4
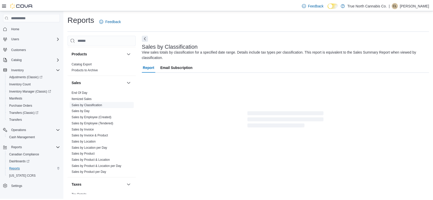
scroll to position [3, 0]
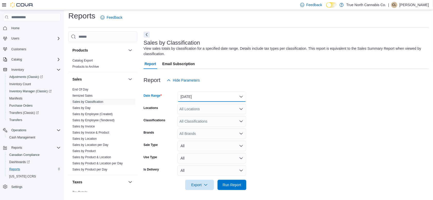
click at [207, 100] on button "[DATE]" at bounding box center [211, 97] width 69 height 10
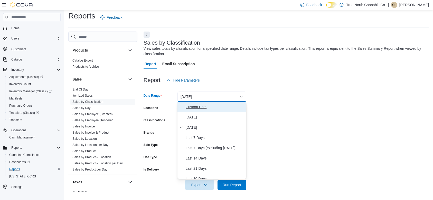
click at [207, 107] on span "Custom Date" at bounding box center [215, 107] width 59 height 6
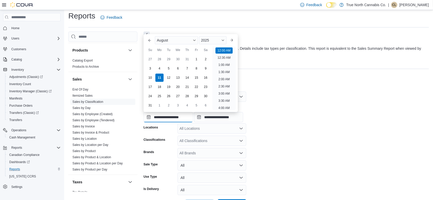
scroll to position [16, 0]
click at [149, 116] on input "**********" at bounding box center [167, 117] width 49 height 10
click at [177, 39] on div "August" at bounding box center [176, 40] width 43 height 8
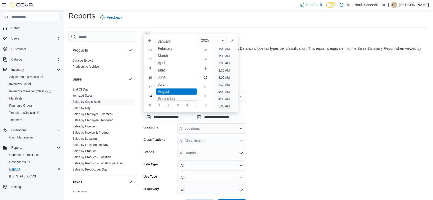
click at [163, 70] on div "May" at bounding box center [176, 70] width 41 height 6
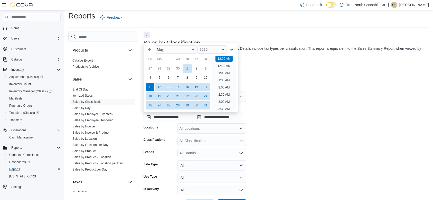
click at [186, 67] on div "1" at bounding box center [187, 68] width 9 height 9
type input "**********"
click at [264, 132] on form "**********" at bounding box center [285, 147] width 285 height 124
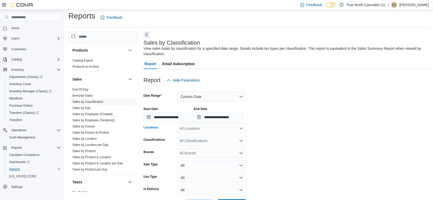
click at [194, 128] on div "All Locations" at bounding box center [211, 128] width 69 height 10
type input "***"
click at [201, 143] on span "Sault Ste [PERSON_NAME]" at bounding box center [210, 144] width 45 height 5
drag, startPoint x: 287, startPoint y: 140, endPoint x: 204, endPoint y: 144, distance: 83.3
click at [204, 144] on form "**********" at bounding box center [285, 147] width 285 height 124
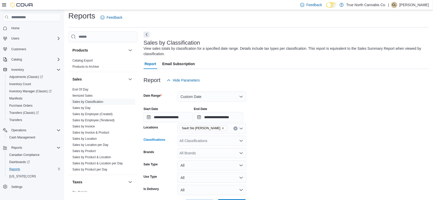
click at [204, 144] on div "All Classifications" at bounding box center [211, 141] width 69 height 10
type input "***"
click at [201, 133] on div "Apparel" at bounding box center [211, 131] width 63 height 5
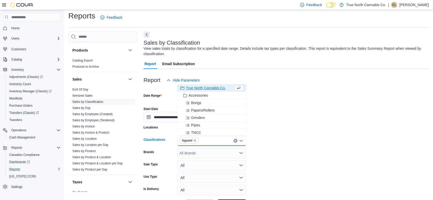
scroll to position [23, 0]
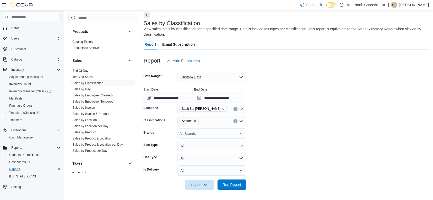
click at [233, 185] on span "Run Report" at bounding box center [232, 184] width 18 height 5
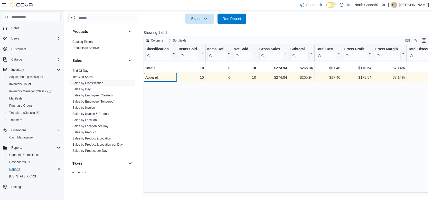
click at [155, 76] on div "Apparel" at bounding box center [160, 77] width 30 height 6
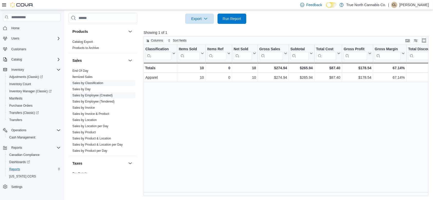
click at [105, 97] on link "Sales by Employee (Created)" at bounding box center [92, 96] width 40 height 4
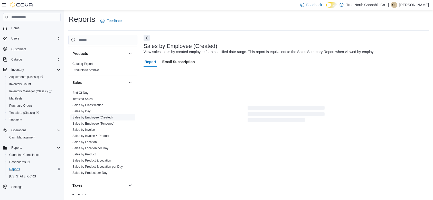
scroll to position [10, 0]
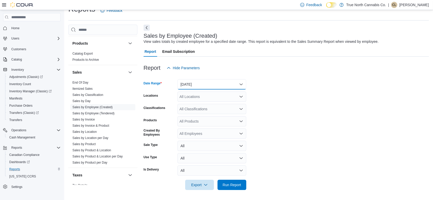
click at [218, 83] on button "[DATE]" at bounding box center [211, 84] width 69 height 10
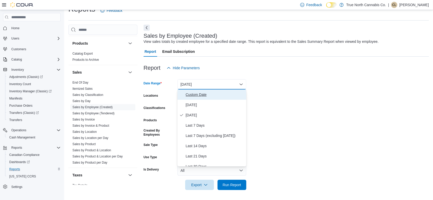
click at [198, 94] on span "Custom Date" at bounding box center [215, 95] width 59 height 6
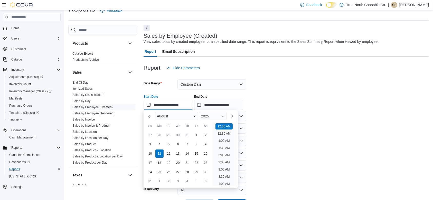
scroll to position [16, 0]
click at [150, 105] on input "**********" at bounding box center [167, 105] width 49 height 10
click at [169, 116] on div "August" at bounding box center [176, 116] width 43 height 8
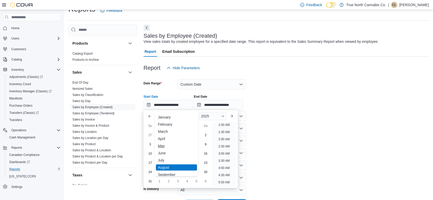
click at [162, 145] on div "May" at bounding box center [176, 146] width 41 height 6
type input "**********"
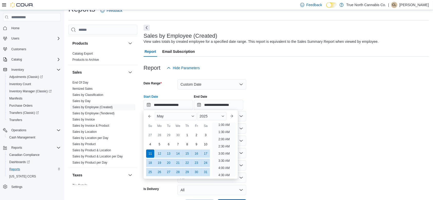
scroll to position [1, 0]
click at [264, 123] on form "**********" at bounding box center [285, 141] width 285 height 137
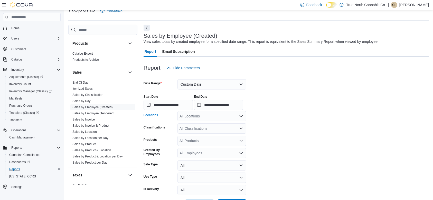
click at [207, 117] on div "All Locations" at bounding box center [211, 116] width 69 height 10
type input "***"
click at [205, 131] on span "Sault Ste [PERSON_NAME]" at bounding box center [210, 132] width 45 height 5
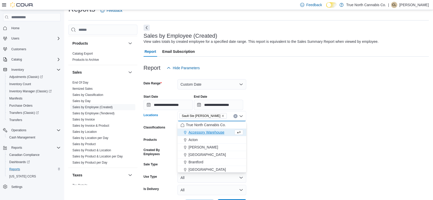
click at [294, 170] on form "**********" at bounding box center [285, 141] width 285 height 137
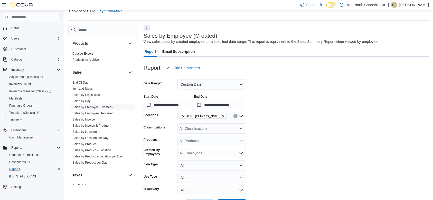
click at [205, 143] on div "All Products" at bounding box center [211, 141] width 69 height 10
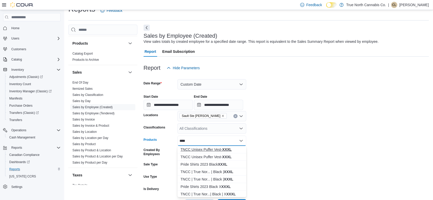
type input "****"
click at [208, 149] on div "TNCC Unisex Puffer Vest- XXXL" at bounding box center [211, 149] width 63 height 5
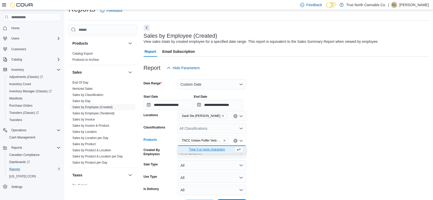
scroll to position [30, 0]
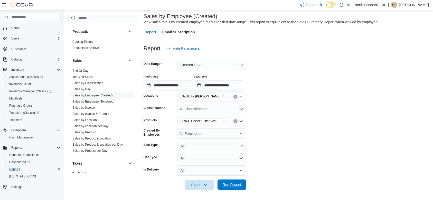
click at [236, 183] on span "Run Report" at bounding box center [232, 184] width 18 height 5
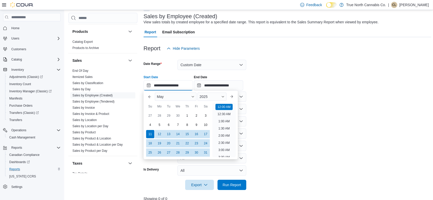
click at [146, 84] on input "**********" at bounding box center [167, 85] width 49 height 10
click at [172, 92] on div "May 2025" at bounding box center [191, 97] width 76 height 12
click at [174, 96] on div "May" at bounding box center [176, 97] width 42 height 8
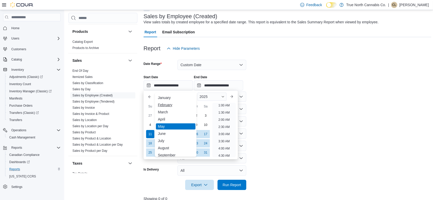
click at [163, 107] on div "February" at bounding box center [176, 105] width 40 height 6
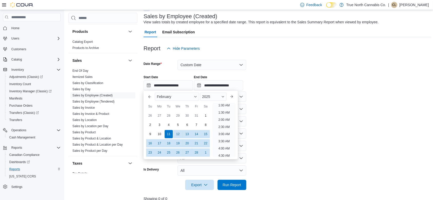
scroll to position [1, 0]
click at [304, 107] on form "**********" at bounding box center [287, 122] width 288 height 137
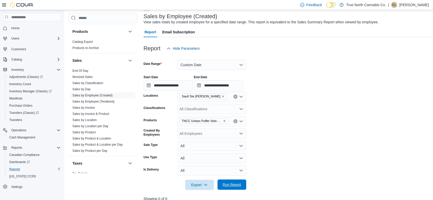
click at [230, 185] on span "Run Report" at bounding box center [232, 184] width 18 height 5
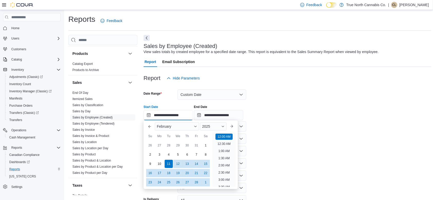
scroll to position [16, 0]
click at [148, 114] on input "**********" at bounding box center [167, 115] width 49 height 10
click at [194, 126] on div "February" at bounding box center [177, 126] width 44 height 8
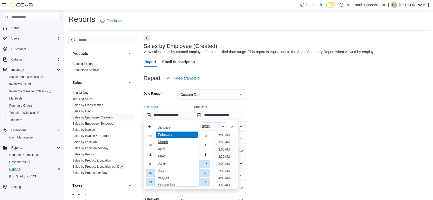
click at [165, 142] on div "March" at bounding box center [177, 142] width 42 height 6
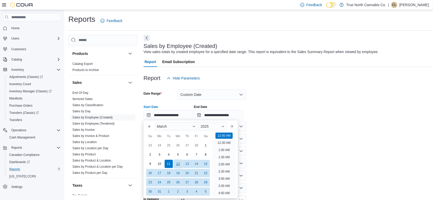
click at [177, 164] on div "12" at bounding box center [177, 163] width 9 height 9
type input "**********"
click at [328, 142] on form "**********" at bounding box center [287, 151] width 288 height 137
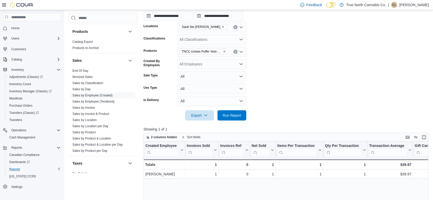
scroll to position [104, 0]
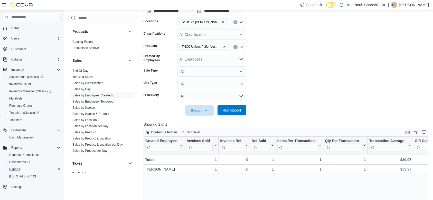
click at [228, 111] on span "Run Report" at bounding box center [232, 110] width 18 height 5
click at [18, 79] on span "Adjustments (Classic)" at bounding box center [26, 77] width 34 height 4
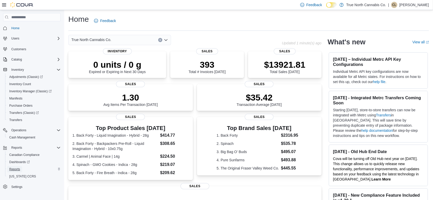
click at [17, 169] on span "Reports" at bounding box center [14, 169] width 11 height 4
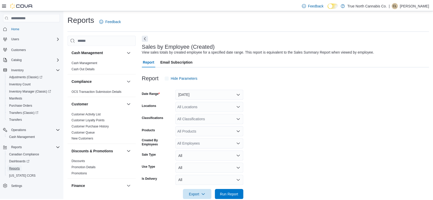
scroll to position [10, 0]
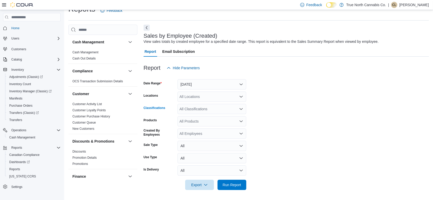
click at [197, 110] on div "All Classifications" at bounding box center [211, 109] width 69 height 10
type input "***"
click at [197, 120] on button "Beverages" at bounding box center [211, 117] width 69 height 7
click at [201, 97] on div "All Locations" at bounding box center [211, 97] width 69 height 10
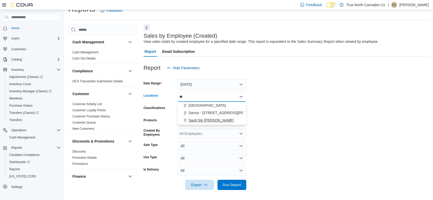
type input "**"
click at [208, 119] on span "Sault Ste [PERSON_NAME]" at bounding box center [210, 120] width 45 height 5
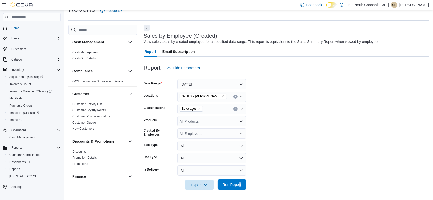
drag, startPoint x: 295, startPoint y: 185, endPoint x: 238, endPoint y: 184, distance: 57.3
click at [238, 184] on form "Date Range Yesterday Locations Sault Ste Marie Classifications Beverages Produc…" at bounding box center [285, 131] width 285 height 117
click at [238, 184] on span "Run Report" at bounding box center [232, 184] width 18 height 5
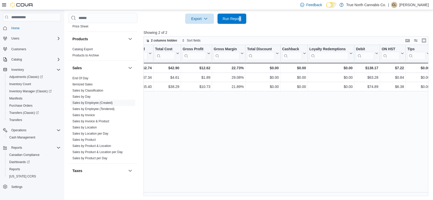
scroll to position [344, 0]
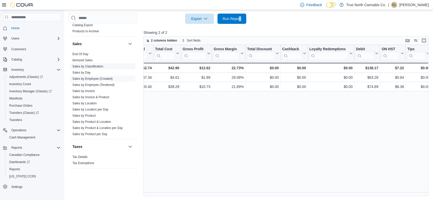
click at [93, 67] on link "Sales by Classification" at bounding box center [87, 67] width 31 height 4
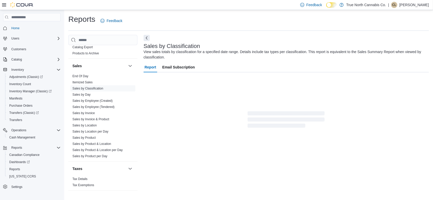
scroll to position [3, 0]
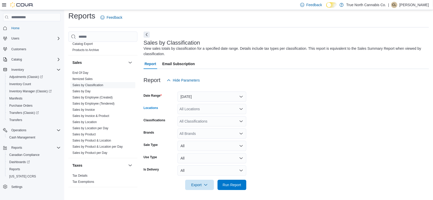
click at [186, 110] on div "All Locations" at bounding box center [211, 109] width 69 height 10
type input "***"
click at [195, 126] on span "Sault Ste [PERSON_NAME]" at bounding box center [210, 125] width 45 height 5
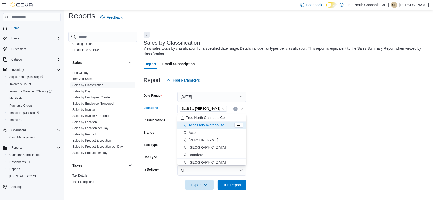
click at [309, 139] on form "Date Range Yesterday Locations Sault Ste Marie Combo box. Selected. Sault Ste M…" at bounding box center [285, 137] width 285 height 105
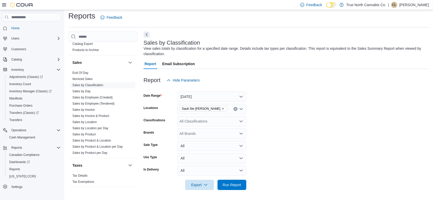
click at [189, 118] on div "All Classifications" at bounding box center [211, 121] width 69 height 10
type input "*****"
click at [198, 132] on span "Beverages" at bounding box center [196, 130] width 17 height 5
click at [232, 185] on span "Run Report" at bounding box center [232, 184] width 18 height 5
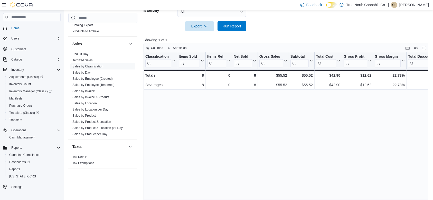
scroll to position [170, 0]
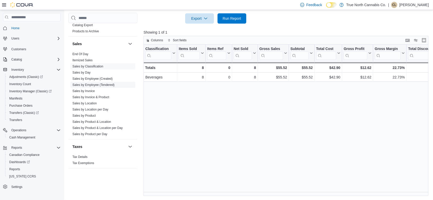
click at [94, 83] on link "Sales by Employee (Tendered)" at bounding box center [93, 85] width 42 height 4
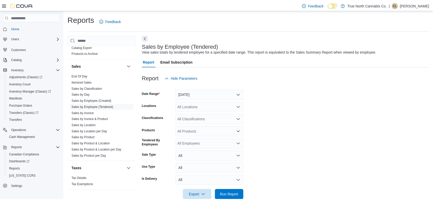
scroll to position [10, 0]
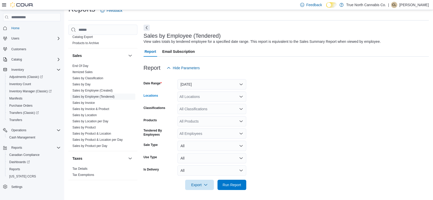
click at [200, 97] on div "All Locations" at bounding box center [211, 97] width 69 height 10
type input "***"
click at [207, 110] on button "Sault Ste [PERSON_NAME]" at bounding box center [211, 112] width 69 height 7
click at [236, 186] on span "Run Report" at bounding box center [232, 184] width 18 height 5
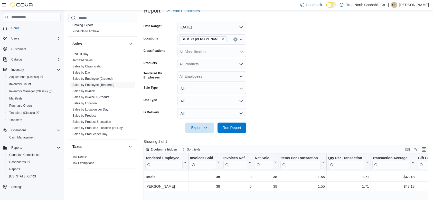
scroll to position [43, 0]
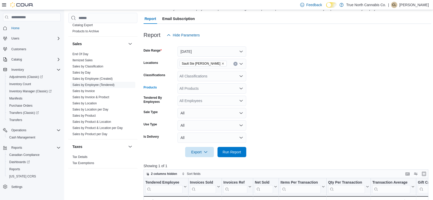
click at [215, 87] on div "All Products" at bounding box center [211, 88] width 69 height 10
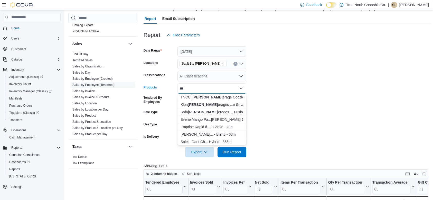
type input "***"
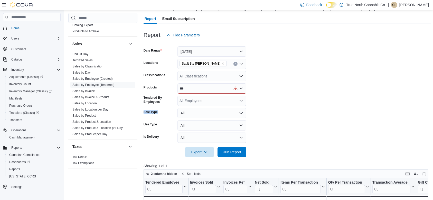
drag, startPoint x: 322, startPoint y: 95, endPoint x: 156, endPoint y: 108, distance: 166.0
click at [156, 108] on form "Date Range Yesterday Locations Sault Ste Marie Classifications All Classificati…" at bounding box center [287, 98] width 288 height 117
click at [91, 91] on link "Sales by Invoice" at bounding box center [83, 91] width 22 height 4
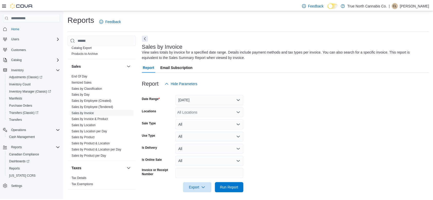
scroll to position [3, 0]
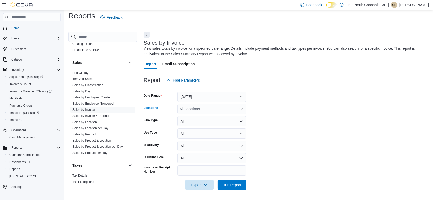
click at [185, 111] on div "All Locations" at bounding box center [211, 109] width 69 height 10
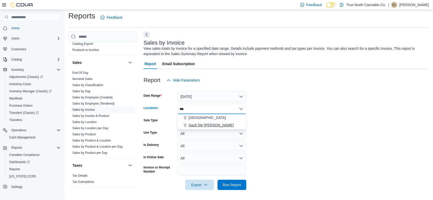
type input "***"
click at [193, 124] on span "Sault Ste [PERSON_NAME]" at bounding box center [210, 125] width 45 height 5
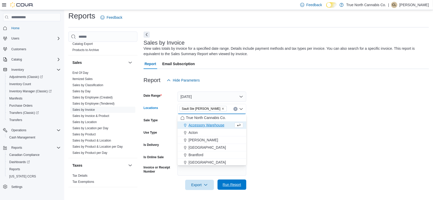
click at [229, 189] on span "Run Report" at bounding box center [231, 185] width 23 height 10
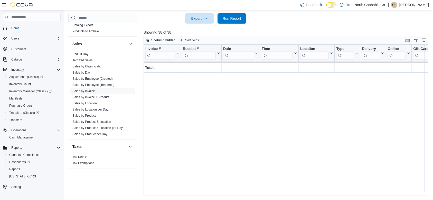
scroll to position [0, 617]
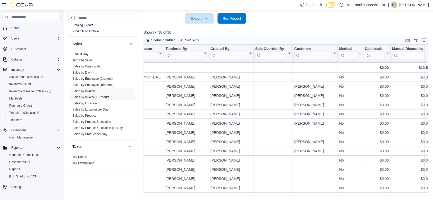
click at [102, 98] on link "Sales by Invoice & Product" at bounding box center [90, 97] width 37 height 4
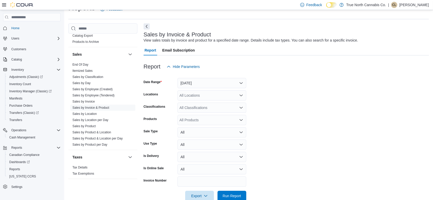
scroll to position [12, 0]
click at [197, 95] on div "All Locations" at bounding box center [211, 95] width 69 height 10
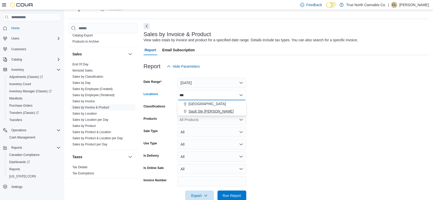
type input "***"
click at [197, 109] on span "Sault Ste [PERSON_NAME]" at bounding box center [210, 111] width 45 height 5
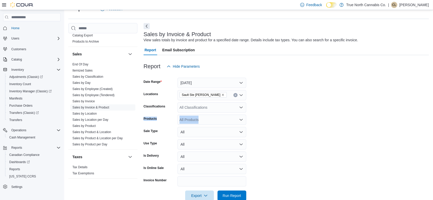
drag, startPoint x: 278, startPoint y: 119, endPoint x: 210, endPoint y: 108, distance: 69.4
click at [210, 108] on form "Date Range Yesterday Locations Sault Ste Marie Classifications All Classificati…" at bounding box center [285, 136] width 285 height 129
click at [210, 108] on div "All Classifications" at bounding box center [211, 107] width 69 height 10
type input "****"
click at [200, 118] on span "Beverages" at bounding box center [196, 116] width 17 height 5
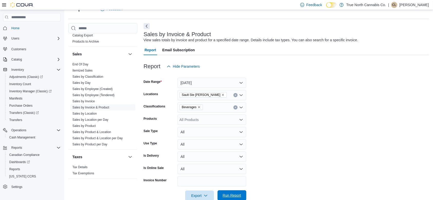
click at [238, 197] on span "Run Report" at bounding box center [232, 195] width 18 height 5
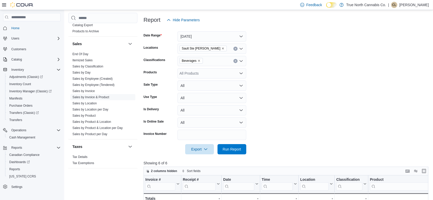
scroll to position [41, 0]
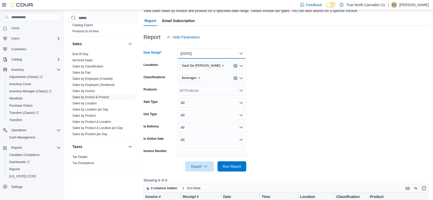
click at [216, 53] on button "[DATE]" at bounding box center [211, 54] width 69 height 10
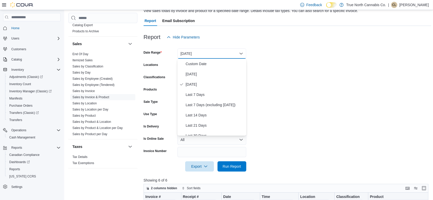
click at [353, 106] on form "Date Range Yesterday Locations Sault Ste Marie Classifications Beverages Produc…" at bounding box center [287, 106] width 288 height 129
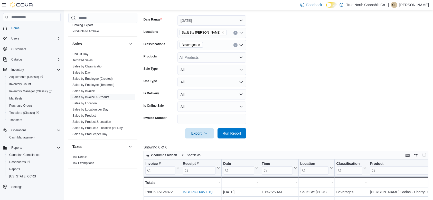
scroll to position [70, 0]
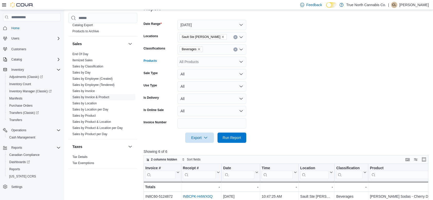
click at [195, 62] on div "All Products" at bounding box center [211, 62] width 69 height 10
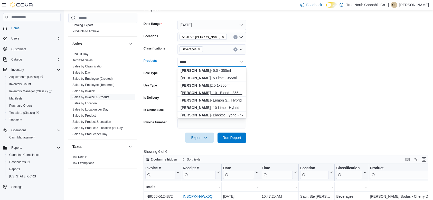
type input "*****"
click at [206, 91] on div "Mollo - 10 - Blend - 355ml" at bounding box center [211, 92] width 63 height 5
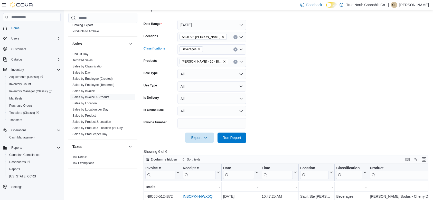
click at [198, 48] on icon "Remove Beverages from selection in this group" at bounding box center [198, 49] width 3 height 3
click at [236, 138] on span "Run Report" at bounding box center [232, 137] width 18 height 5
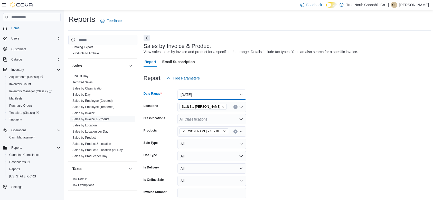
click at [191, 96] on button "[DATE]" at bounding box center [211, 95] width 69 height 10
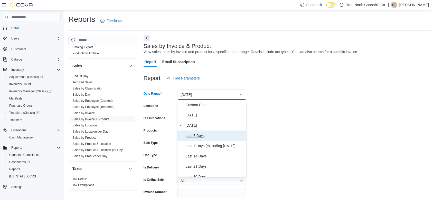
click at [196, 133] on span "Last 7 Days" at bounding box center [215, 136] width 59 height 6
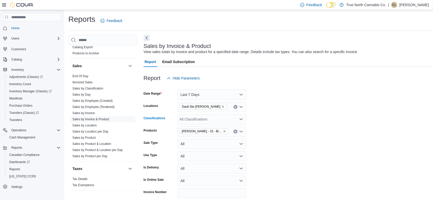
click at [188, 121] on div "All Classifications" at bounding box center [211, 119] width 69 height 10
drag, startPoint x: 311, startPoint y: 134, endPoint x: 220, endPoint y: 131, distance: 90.9
click at [220, 131] on form "Date Range Last 7 Days Locations Sault Ste Marie Classifications All Classifica…" at bounding box center [287, 147] width 288 height 129
click at [223, 131] on icon "Remove Mollo - 10 - Blend - 355ml from selection in this group" at bounding box center [224, 131] width 3 height 3
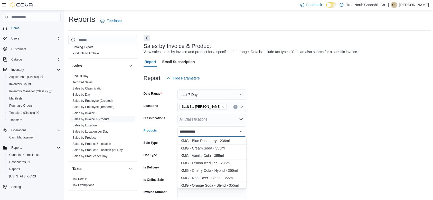
scroll to position [115, 0]
type input "**********"
click at [232, 173] on div "XMG - Root Beer - Blend - 355ml" at bounding box center [211, 174] width 63 height 5
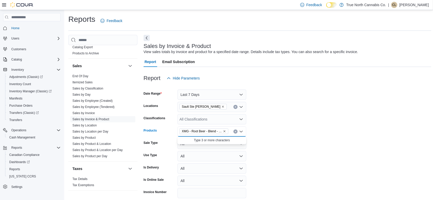
scroll to position [0, 0]
click at [338, 140] on form "Date Range Last 7 Days Locations Sault Ste Marie Classifications All Classifica…" at bounding box center [287, 147] width 288 height 129
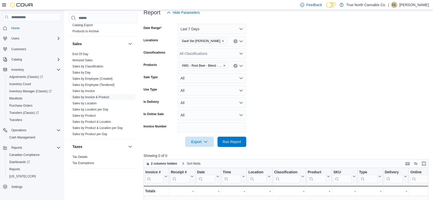
scroll to position [151, 0]
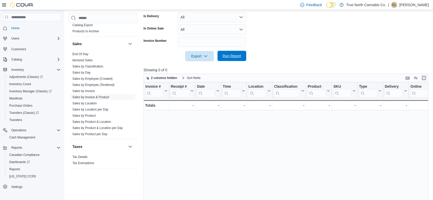
click at [226, 52] on span "Run Report" at bounding box center [231, 56] width 23 height 10
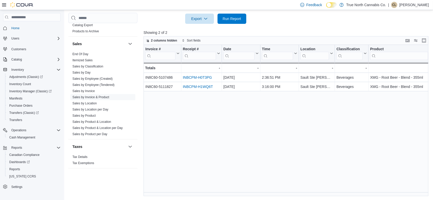
drag, startPoint x: 194, startPoint y: 191, endPoint x: 212, endPoint y: 194, distance: 18.3
click at [212, 194] on div "Invoice # Click to view column header actions Receipt # Click to view column he…" at bounding box center [287, 121] width 288 height 152
click at [296, 121] on div "Invoice # Click to view column header actions Receipt # Click to view column he…" at bounding box center [287, 121] width 288 height 152
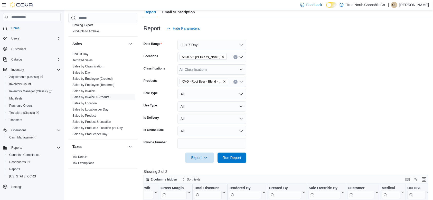
scroll to position [49, 0]
click at [219, 47] on button "Last 7 Days" at bounding box center [211, 45] width 69 height 10
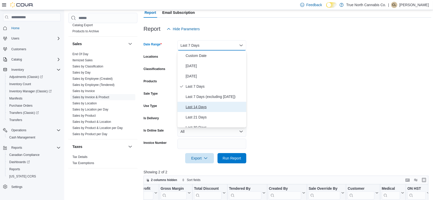
click at [200, 103] on button "Last 14 Days" at bounding box center [211, 107] width 69 height 10
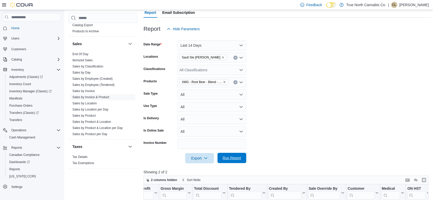
click at [237, 157] on span "Run Report" at bounding box center [232, 158] width 18 height 5
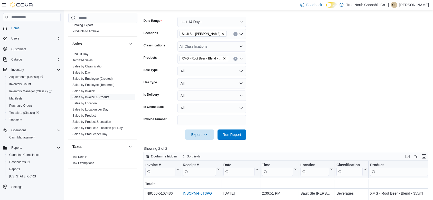
scroll to position [72, 0]
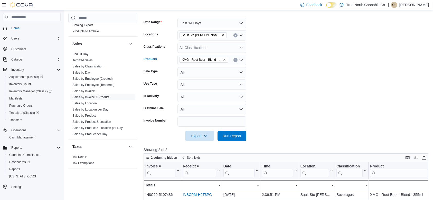
click at [230, 62] on div "XMG - Root Beer - Blend - 355ml" at bounding box center [211, 60] width 69 height 10
click at [210, 25] on button "Last 14 Days" at bounding box center [211, 23] width 69 height 10
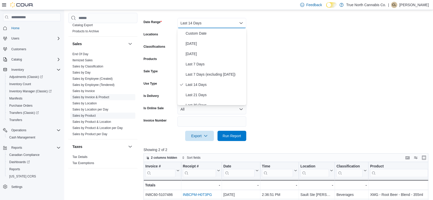
click at [85, 117] on link "Sales by Product" at bounding box center [83, 116] width 23 height 4
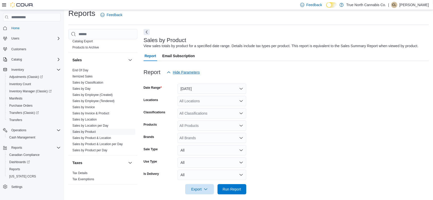
scroll to position [10, 0]
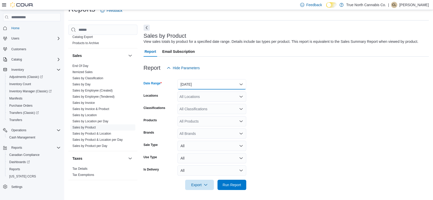
click at [189, 84] on button "[DATE]" at bounding box center [211, 84] width 69 height 10
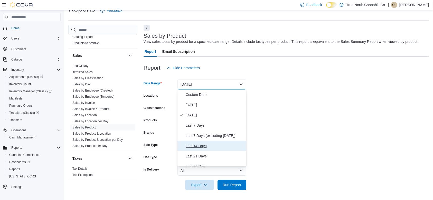
click at [201, 148] on span "Last 14 Days" at bounding box center [215, 146] width 59 height 6
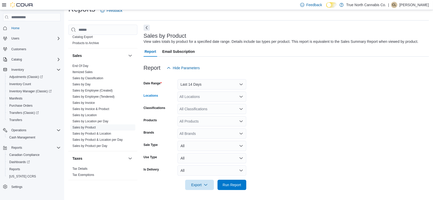
click at [194, 99] on div "All Locations" at bounding box center [211, 97] width 69 height 10
type input "***"
click at [194, 112] on span "Sault Ste [PERSON_NAME]" at bounding box center [210, 112] width 45 height 5
click at [282, 139] on form "Date Range Last 14 Days Locations Sault Ste Marie Classifications All Classific…" at bounding box center [285, 131] width 285 height 117
click at [199, 122] on div "All Products" at bounding box center [211, 121] width 69 height 10
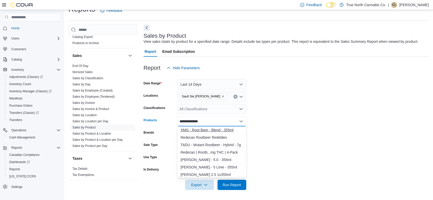
type input "**********"
click at [202, 130] on div "XMG - Root Beer - Blend - 355ml" at bounding box center [211, 130] width 63 height 5
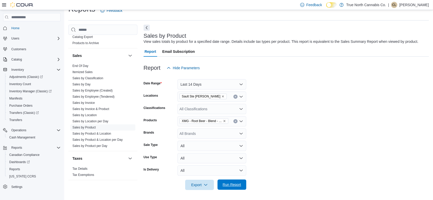
click at [225, 187] on span "Run Report" at bounding box center [232, 184] width 18 height 5
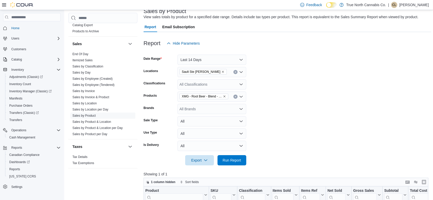
scroll to position [35, 0]
click at [219, 58] on button "Last 14 Days" at bounding box center [211, 59] width 69 height 10
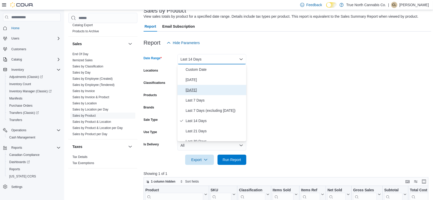
click at [187, 89] on span "[DATE]" at bounding box center [215, 90] width 59 height 6
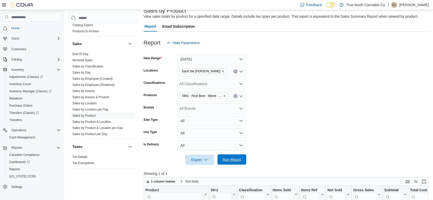
click at [231, 162] on span "Run Report" at bounding box center [232, 159] width 18 height 5
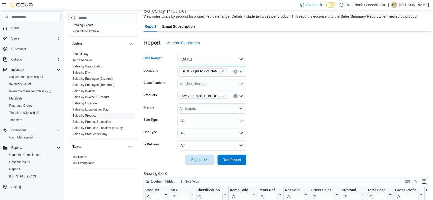
click at [203, 60] on button "[DATE]" at bounding box center [211, 59] width 69 height 10
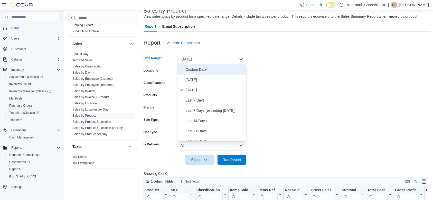
click at [193, 70] on span "Custom Date" at bounding box center [215, 69] width 59 height 6
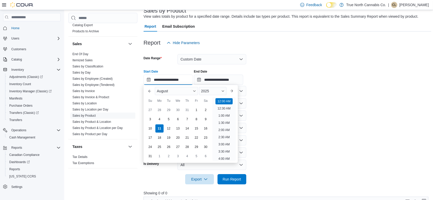
click at [147, 78] on input "**********" at bounding box center [167, 80] width 49 height 10
click at [198, 118] on div "8" at bounding box center [196, 119] width 9 height 9
type input "**********"
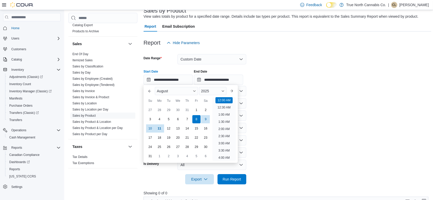
click at [265, 88] on form "**********" at bounding box center [287, 116] width 288 height 137
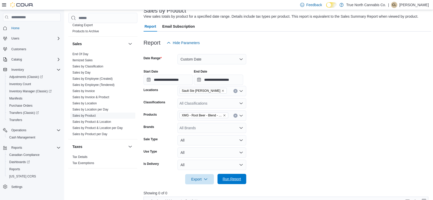
click at [234, 178] on span "Run Report" at bounding box center [232, 179] width 18 height 5
click at [231, 118] on div "XMG - Root Beer - Blend - 355ml" at bounding box center [211, 116] width 69 height 10
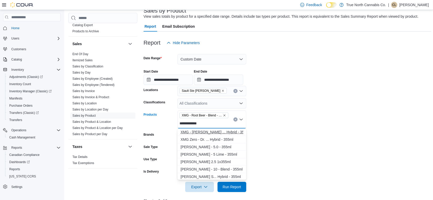
type input "**********"
click at [220, 135] on button "XMG - Dr. Kush ... Hybrid - 355ml" at bounding box center [211, 132] width 69 height 7
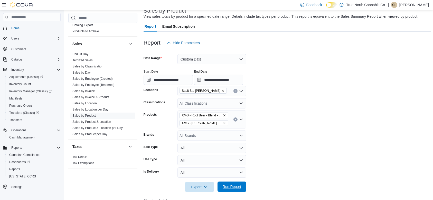
click at [225, 185] on span "Run Report" at bounding box center [232, 186] width 18 height 5
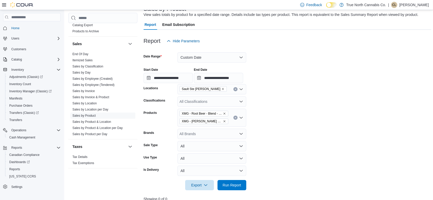
scroll to position [38, 0]
click at [224, 120] on icon "Remove XMG - Dr. Kush Cream Soda - Hybrid - 355ml from selection in this group" at bounding box center [224, 121] width 2 height 2
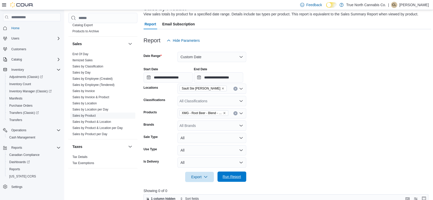
click at [221, 175] on span "Run Report" at bounding box center [231, 177] width 23 height 10
click at [188, 56] on button "Custom Date" at bounding box center [211, 57] width 69 height 10
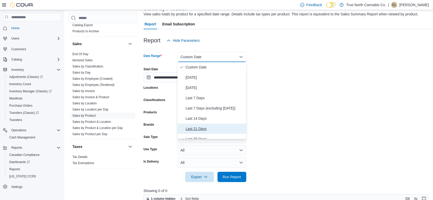
click at [200, 128] on span "Last 21 Days" at bounding box center [215, 129] width 59 height 6
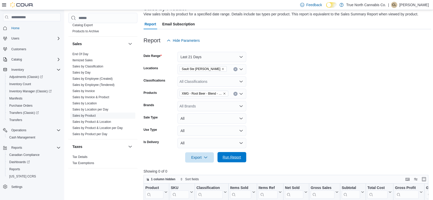
click at [236, 159] on span "Run Report" at bounding box center [232, 157] width 18 height 5
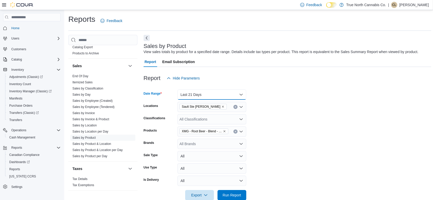
click at [206, 93] on button "Last 21 Days" at bounding box center [211, 95] width 69 height 10
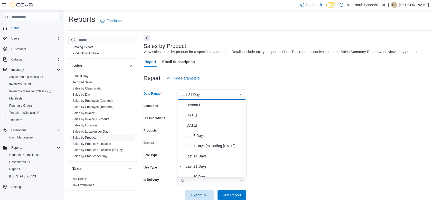
scroll to position [77, 0]
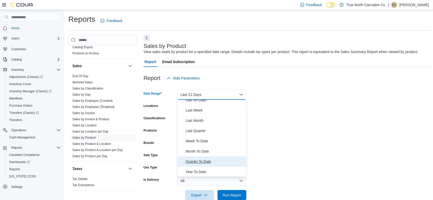
click at [209, 162] on span "Quarter To Date" at bounding box center [215, 162] width 59 height 6
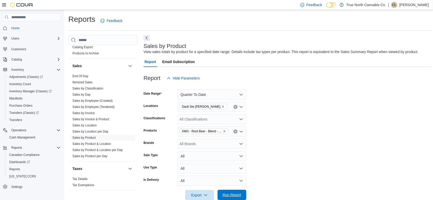
click at [231, 197] on span "Run Report" at bounding box center [232, 195] width 18 height 5
click at [229, 200] on span "Run Report" at bounding box center [231, 195] width 23 height 10
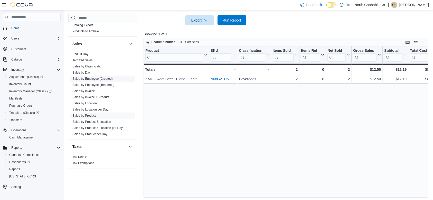
click at [101, 78] on link "Sales by Employee (Created)" at bounding box center [92, 79] width 40 height 4
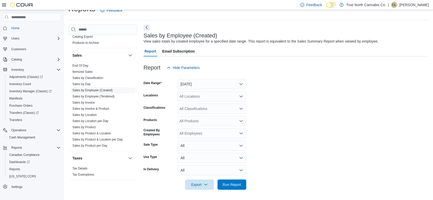
scroll to position [10, 0]
click at [195, 85] on button "[DATE]" at bounding box center [211, 84] width 69 height 10
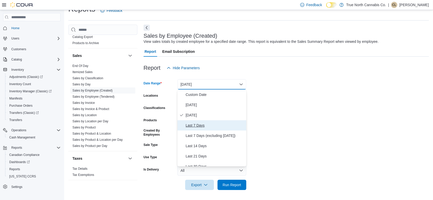
click at [196, 125] on span "Last 7 Days" at bounding box center [215, 125] width 59 height 6
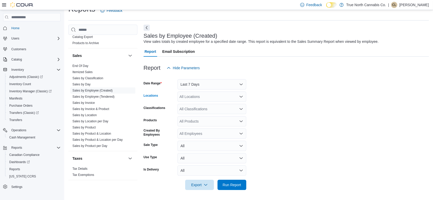
click at [191, 98] on div "All Locations" at bounding box center [211, 97] width 69 height 10
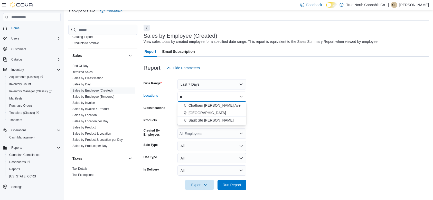
type input "**"
click at [198, 120] on span "Sault Ste [PERSON_NAME]" at bounding box center [210, 120] width 45 height 5
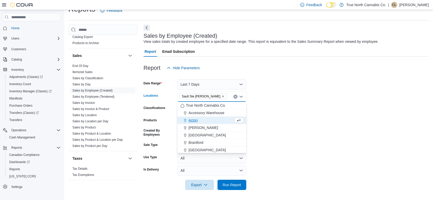
click at [198, 120] on div "Acton" at bounding box center [206, 120] width 53 height 5
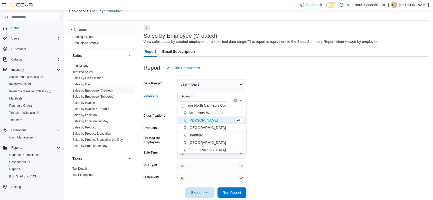
click at [192, 95] on icon "Remove Acton from selection in this group" at bounding box center [191, 96] width 3 height 3
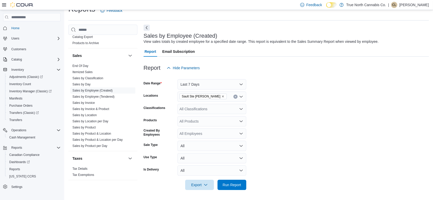
click at [299, 150] on form "Date Range Last 7 Days Locations [GEOGRAPHIC_DATA] Ste [PERSON_NAME] Classifica…" at bounding box center [285, 131] width 285 height 117
click at [204, 123] on div "All Products" at bounding box center [211, 121] width 69 height 10
type input "*"
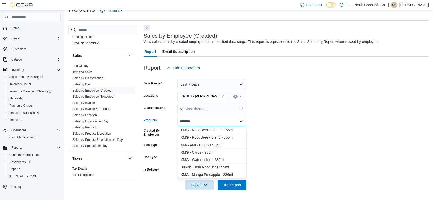
type input "********"
click at [207, 129] on div "XMG - Root Beer - Blend - 355ml" at bounding box center [211, 130] width 63 height 5
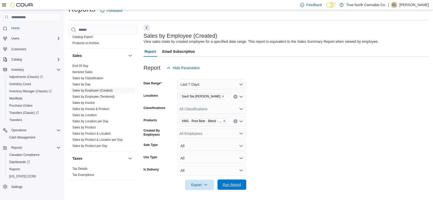
click at [243, 187] on span "Run Report" at bounding box center [231, 185] width 23 height 10
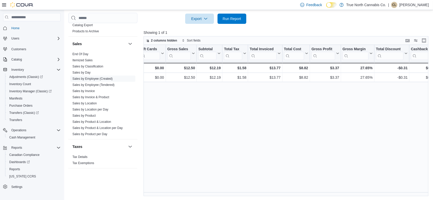
scroll to position [0, 429]
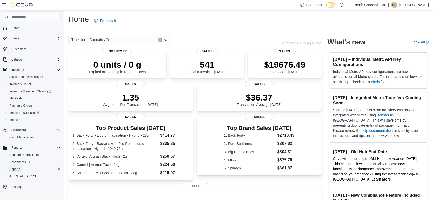
click at [13, 166] on span "Reports" at bounding box center [14, 169] width 11 height 6
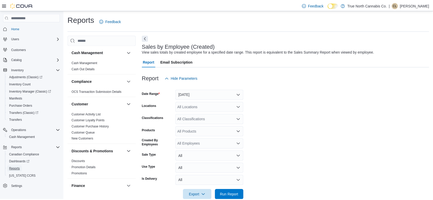
scroll to position [10, 0]
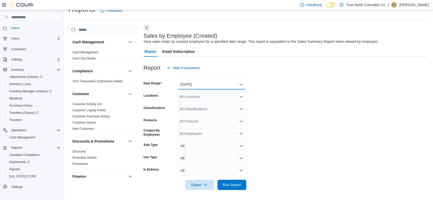
click at [201, 83] on button "[DATE]" at bounding box center [211, 84] width 69 height 10
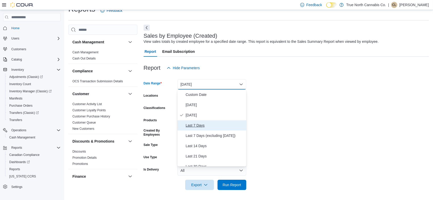
click at [197, 126] on span "Last 7 Days" at bounding box center [215, 125] width 59 height 6
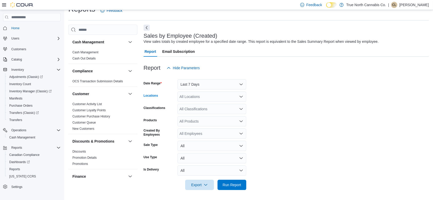
click at [195, 99] on div "All Locations" at bounding box center [211, 97] width 69 height 10
type input "***"
click at [198, 111] on span "Sault Ste [PERSON_NAME]" at bounding box center [210, 112] width 45 height 5
click at [288, 154] on form "Date Range Last 7 Days Locations [GEOGRAPHIC_DATA] Ste [PERSON_NAME] Classifica…" at bounding box center [285, 131] width 285 height 117
click at [194, 123] on div "All Products" at bounding box center [211, 121] width 69 height 10
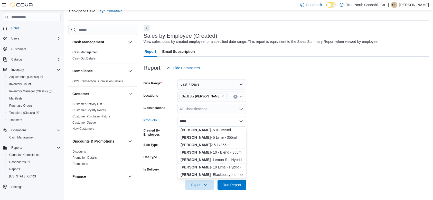
type input "*****"
click at [209, 150] on div "[PERSON_NAME] - 10 - Blend - 355ml" at bounding box center [211, 152] width 63 height 5
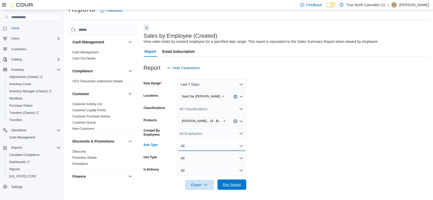
drag, startPoint x: 209, startPoint y: 150, endPoint x: 234, endPoint y: 186, distance: 42.9
click at [234, 186] on form "Date Range Last 7 Days Locations [GEOGRAPHIC_DATA][PERSON_NAME] Classifications…" at bounding box center [285, 131] width 285 height 117
click at [234, 186] on span "Run Report" at bounding box center [232, 184] width 18 height 5
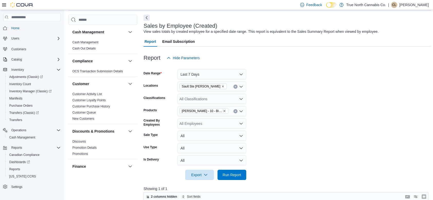
scroll to position [21, 0]
click at [230, 72] on button "Last 7 Days" at bounding box center [211, 74] width 69 height 10
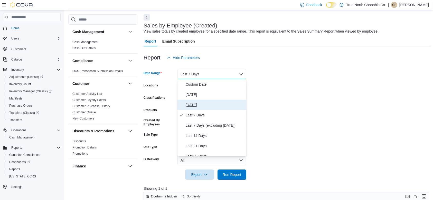
click at [199, 104] on span "[DATE]" at bounding box center [215, 105] width 59 height 6
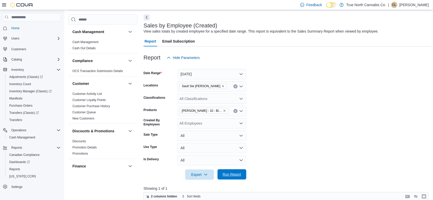
click at [239, 169] on form "Date Range [DATE] Locations [GEOGRAPHIC_DATA][PERSON_NAME] Classifications All …" at bounding box center [287, 121] width 288 height 117
click at [232, 174] on span "Run Report" at bounding box center [232, 174] width 18 height 5
click at [202, 69] on button "[DATE]" at bounding box center [211, 74] width 69 height 10
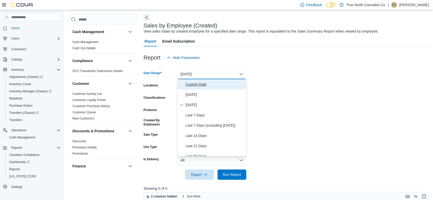
click at [190, 82] on span "Custom Date" at bounding box center [215, 84] width 59 height 6
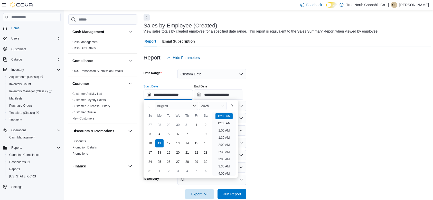
click at [146, 93] on input "**********" at bounding box center [167, 95] width 49 height 10
click at [197, 135] on div "8" at bounding box center [196, 134] width 9 height 9
type input "**********"
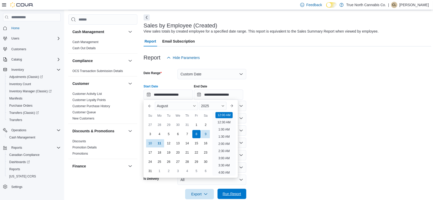
click at [236, 196] on span "Run Report" at bounding box center [232, 193] width 18 height 5
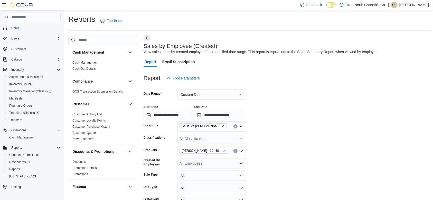
scroll to position [21, 0]
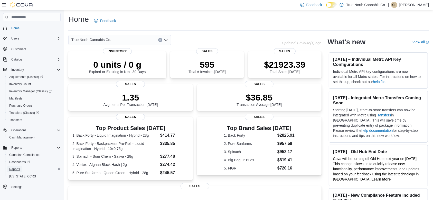
click at [17, 167] on span "Reports" at bounding box center [14, 169] width 11 height 4
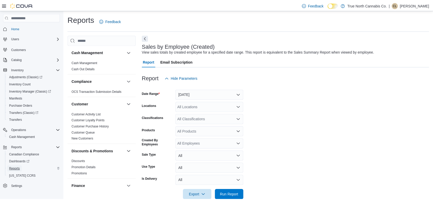
scroll to position [10, 0]
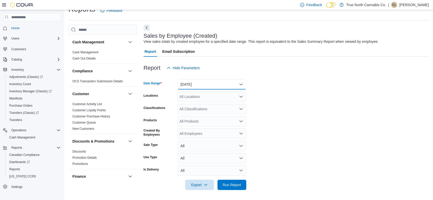
click at [191, 85] on button "[DATE]" at bounding box center [211, 84] width 69 height 10
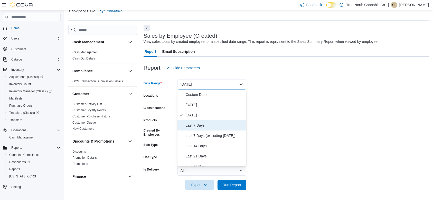
click at [193, 124] on span "Last 7 Days" at bounding box center [215, 125] width 59 height 6
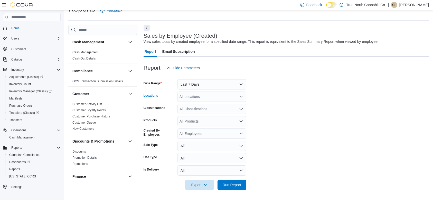
click at [191, 98] on div "All Locations" at bounding box center [211, 97] width 69 height 10
type input "***"
click at [197, 113] on span "Sault Ste [PERSON_NAME]" at bounding box center [210, 112] width 45 height 5
drag, startPoint x: 310, startPoint y: 118, endPoint x: 215, endPoint y: 120, distance: 95.2
click at [215, 120] on form "Date Range Last 7 Days Locations [GEOGRAPHIC_DATA] Ste [PERSON_NAME] Classifica…" at bounding box center [285, 131] width 285 height 117
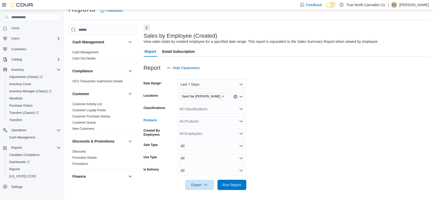
click at [215, 120] on div "All Products" at bounding box center [211, 121] width 69 height 10
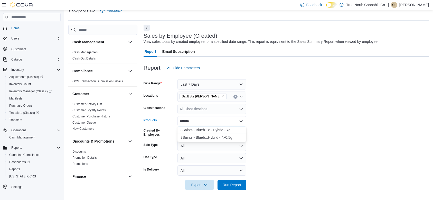
type input "*******"
click at [215, 137] on div "3Saints - Blueb...Hybrid - 4x0.5g" at bounding box center [211, 137] width 63 height 5
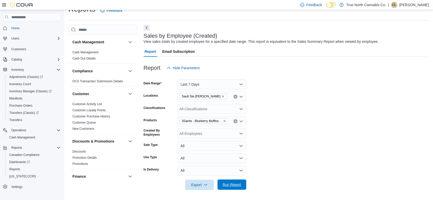
click at [232, 184] on span "Run Report" at bounding box center [232, 184] width 18 height 5
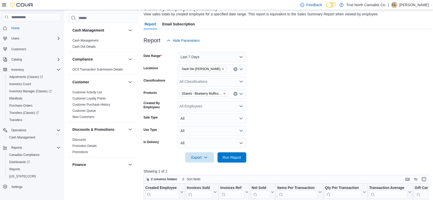
scroll to position [36, 0]
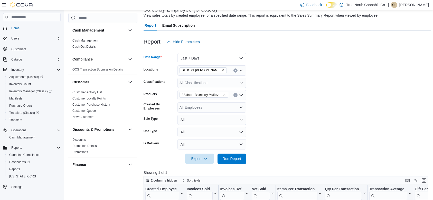
click at [216, 60] on button "Last 7 Days" at bounding box center [211, 58] width 69 height 10
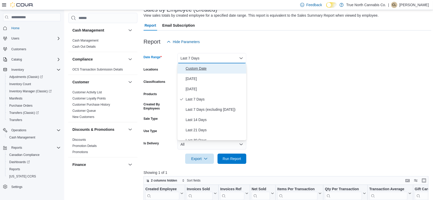
click at [203, 69] on span "Custom Date" at bounding box center [215, 68] width 59 height 6
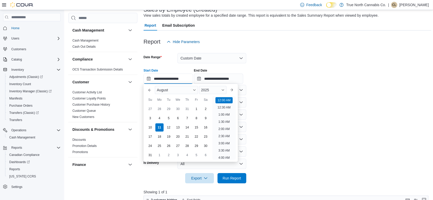
click at [148, 79] on input "**********" at bounding box center [167, 79] width 49 height 10
click at [197, 117] on div "8" at bounding box center [196, 118] width 9 height 9
type input "**********"
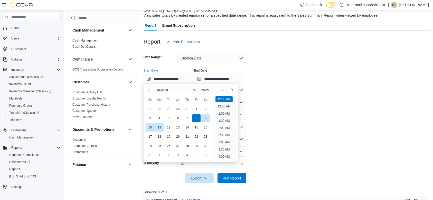
click at [294, 140] on form "**********" at bounding box center [287, 115] width 288 height 137
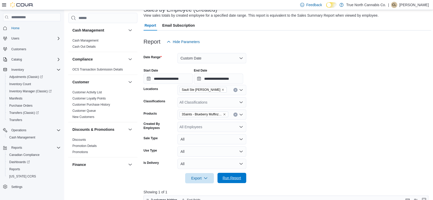
click at [234, 176] on span "Run Report" at bounding box center [231, 178] width 23 height 10
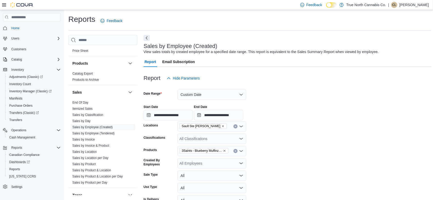
scroll to position [313, 0]
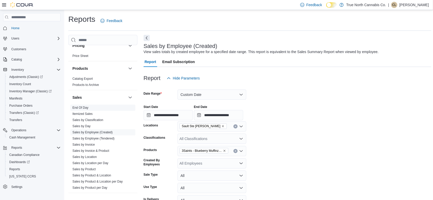
click at [86, 110] on span "End Of Day" at bounding box center [102, 108] width 65 height 6
click at [86, 109] on link "End Of Day" at bounding box center [80, 108] width 16 height 4
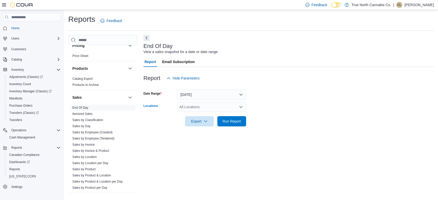
click at [185, 107] on div "All Locations" at bounding box center [211, 107] width 69 height 10
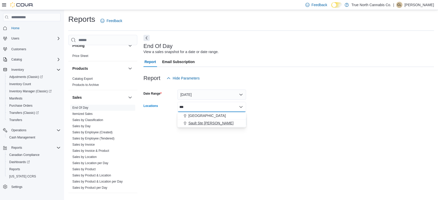
type input "***"
click at [190, 122] on span "Sault Ste [PERSON_NAME]" at bounding box center [210, 123] width 45 height 5
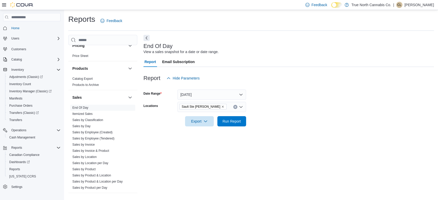
click at [332, 145] on div "End Of Day View a sales snapshot for a date or date range. Report Email Subscri…" at bounding box center [288, 115] width 291 height 160
click at [225, 120] on span "Run Report" at bounding box center [232, 121] width 18 height 5
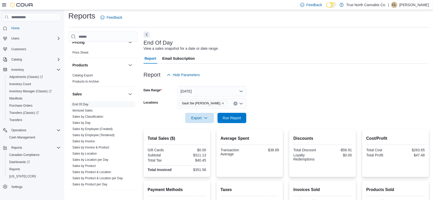
scroll to position [5, 0]
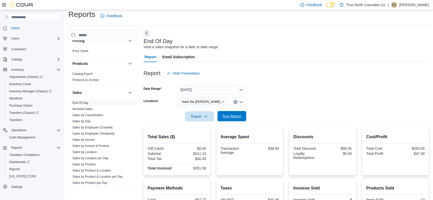
click at [228, 121] on span "Run Report" at bounding box center [231, 116] width 23 height 10
click at [230, 119] on span "Run Report" at bounding box center [231, 116] width 23 height 10
click at [232, 115] on span "Run Report" at bounding box center [232, 116] width 18 height 5
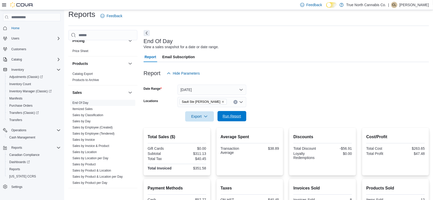
click at [232, 115] on span "Run Report" at bounding box center [232, 116] width 18 height 5
click at [234, 115] on span "Run Report" at bounding box center [232, 116] width 18 height 5
click at [227, 116] on span "Run Report" at bounding box center [232, 116] width 18 height 5
click at [236, 120] on span "Run Report" at bounding box center [231, 116] width 23 height 10
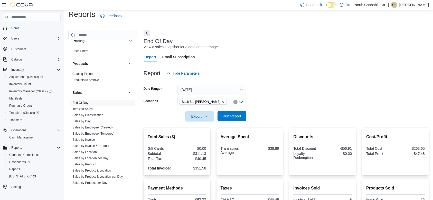
click at [236, 120] on span "Run Report" at bounding box center [231, 116] width 23 height 10
click at [220, 109] on div at bounding box center [285, 109] width 285 height 4
click at [226, 118] on span "Run Report" at bounding box center [232, 116] width 18 height 5
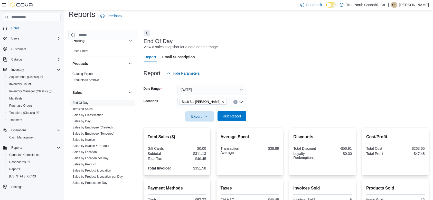
click at [226, 118] on span "Run Report" at bounding box center [232, 116] width 18 height 5
click at [223, 116] on span "Run Report" at bounding box center [232, 116] width 18 height 5
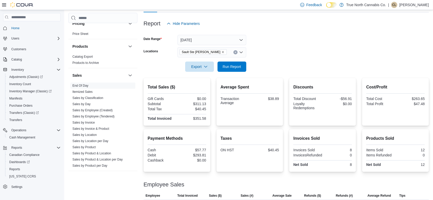
scroll to position [69, 0]
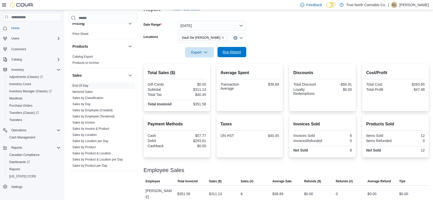
click at [230, 52] on span "Run Report" at bounding box center [232, 52] width 18 height 5
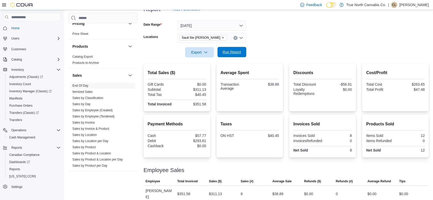
click at [230, 52] on span "Run Report" at bounding box center [232, 52] width 18 height 5
click at [235, 52] on span "Run Report" at bounding box center [232, 52] width 18 height 5
